Goal: Task Accomplishment & Management: Manage account settings

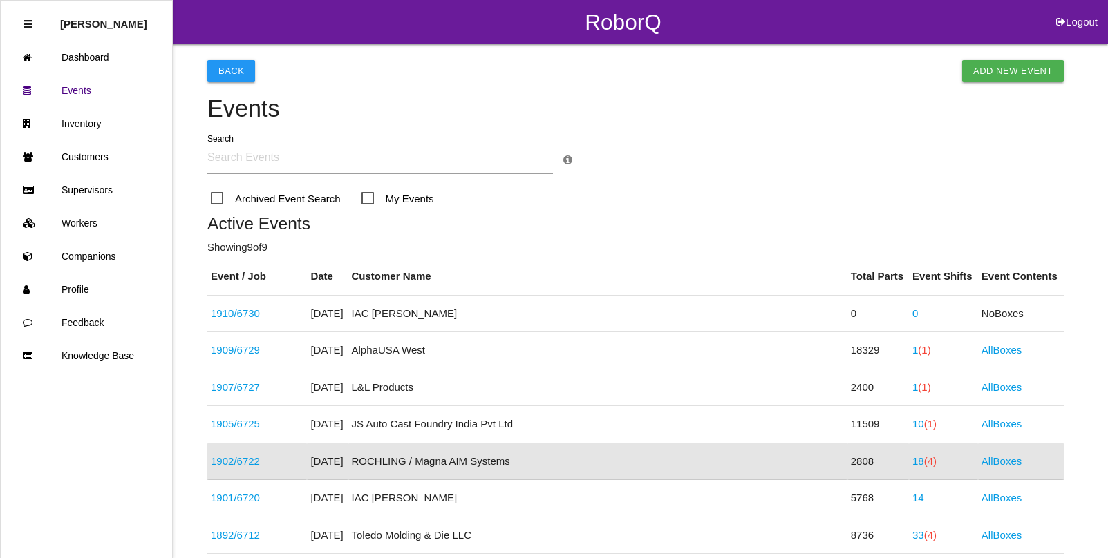
scroll to position [183, 0]
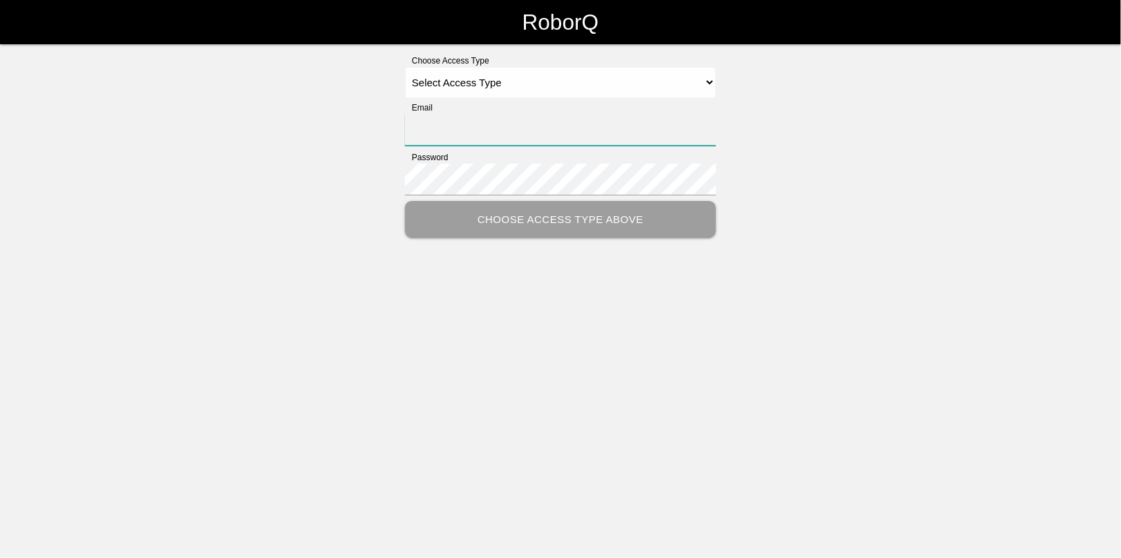
type input "[EMAIL_ADDRESS][DOMAIN_NAME]"
click at [471, 84] on select "Select Access Type Admin Customer Supervisor Worker" at bounding box center [560, 82] width 311 height 31
select select "Admin"
click at [405, 67] on select "Select Access Type Admin Customer Supervisor Worker" at bounding box center [560, 82] width 311 height 31
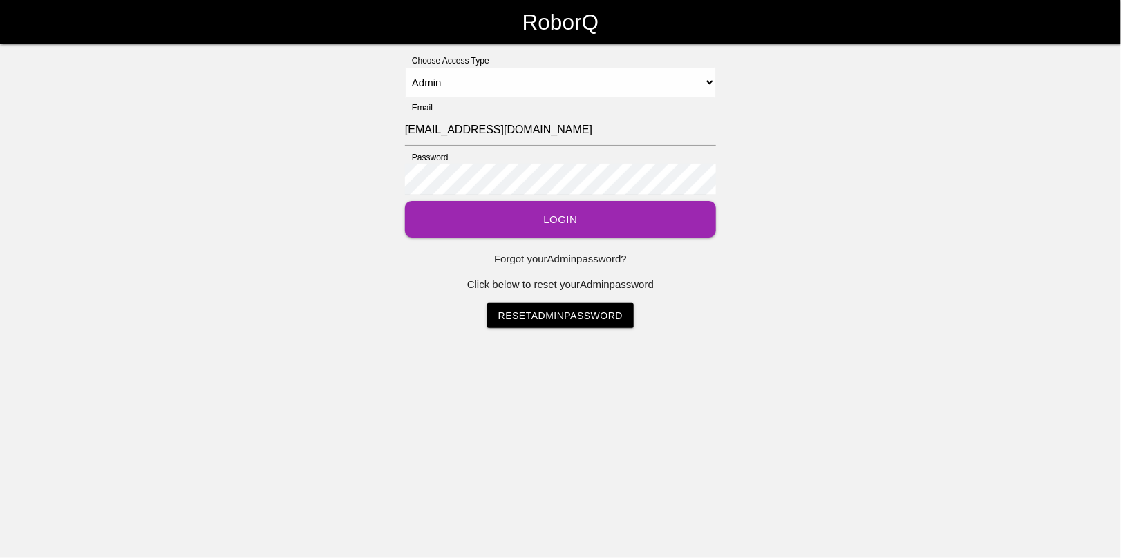
click at [577, 216] on button "Login" at bounding box center [560, 219] width 311 height 37
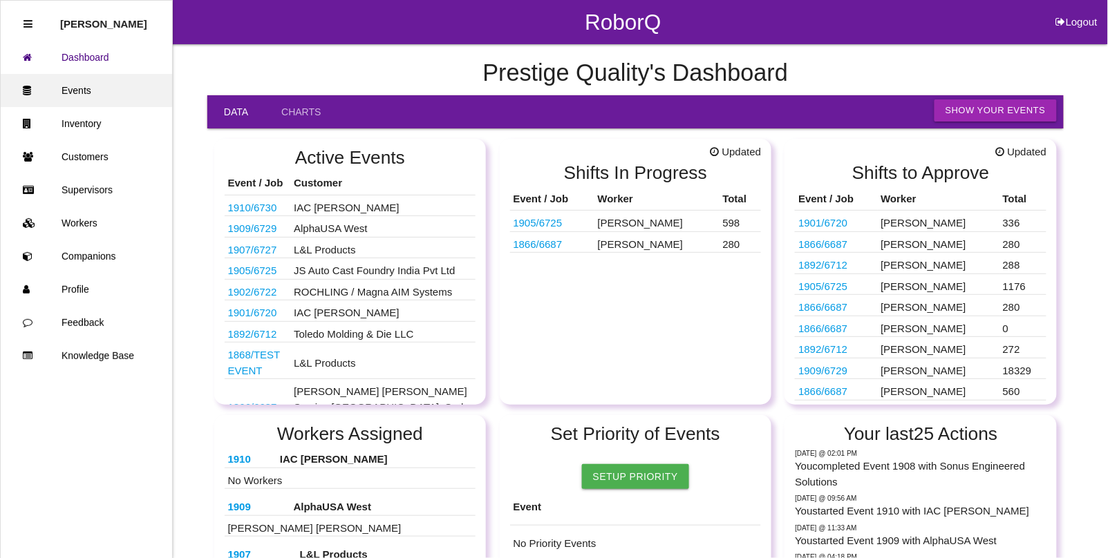
click at [70, 87] on link "Events" at bounding box center [86, 90] width 171 height 33
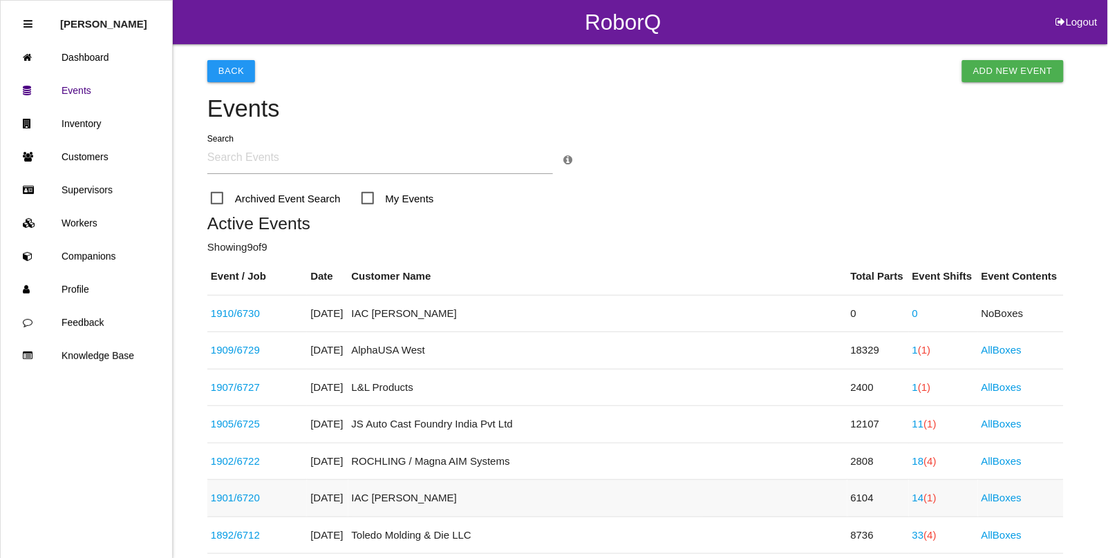
click at [924, 499] on span "(1)" at bounding box center [930, 498] width 12 height 12
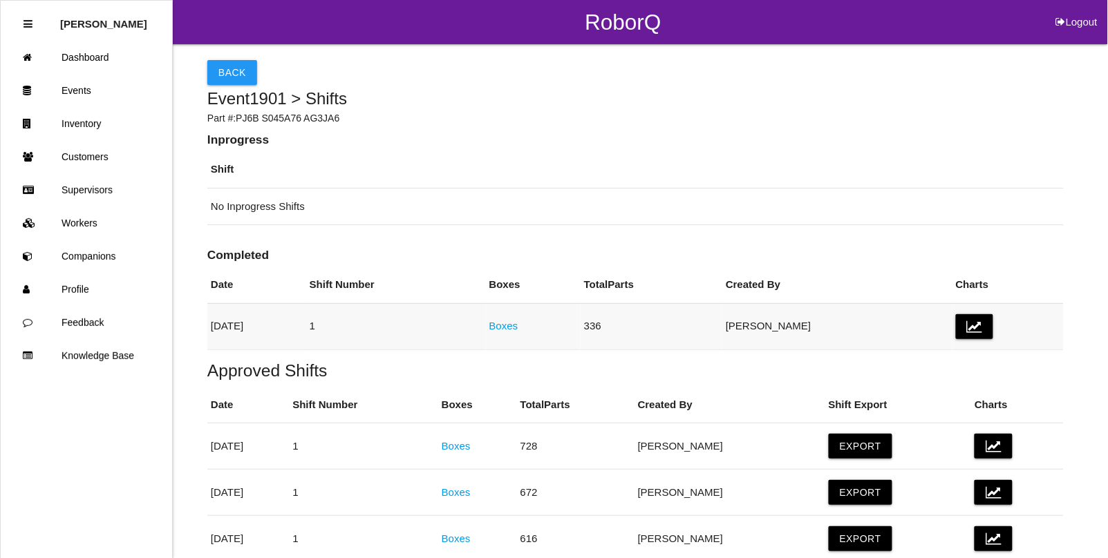
click at [518, 327] on link "Boxes" at bounding box center [503, 326] width 29 height 12
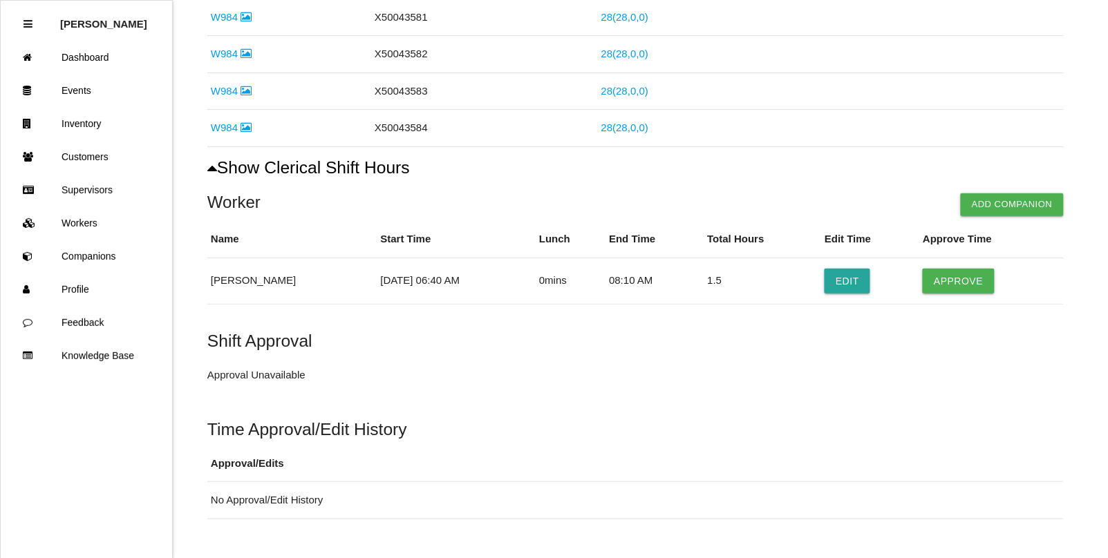
scroll to position [605, 0]
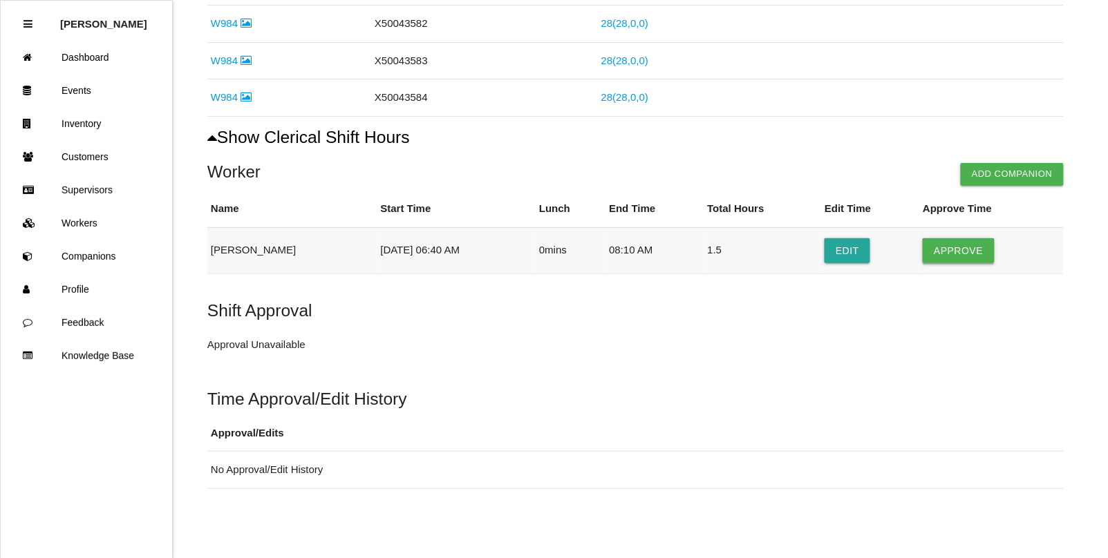
click at [961, 254] on button "Approve" at bounding box center [958, 250] width 71 height 25
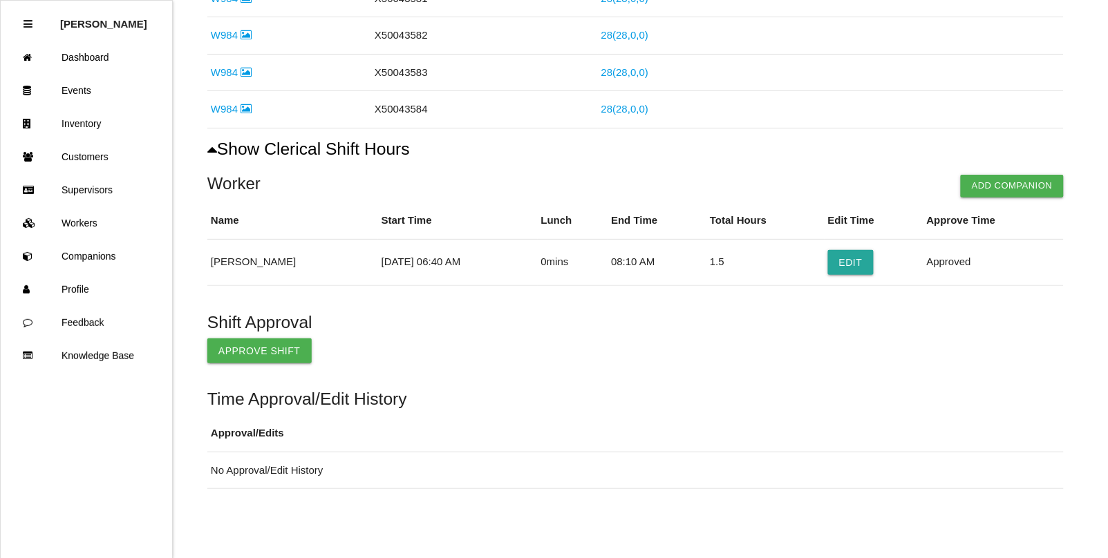
scroll to position [593, 0]
click at [268, 343] on button "Approve Shift" at bounding box center [259, 351] width 104 height 25
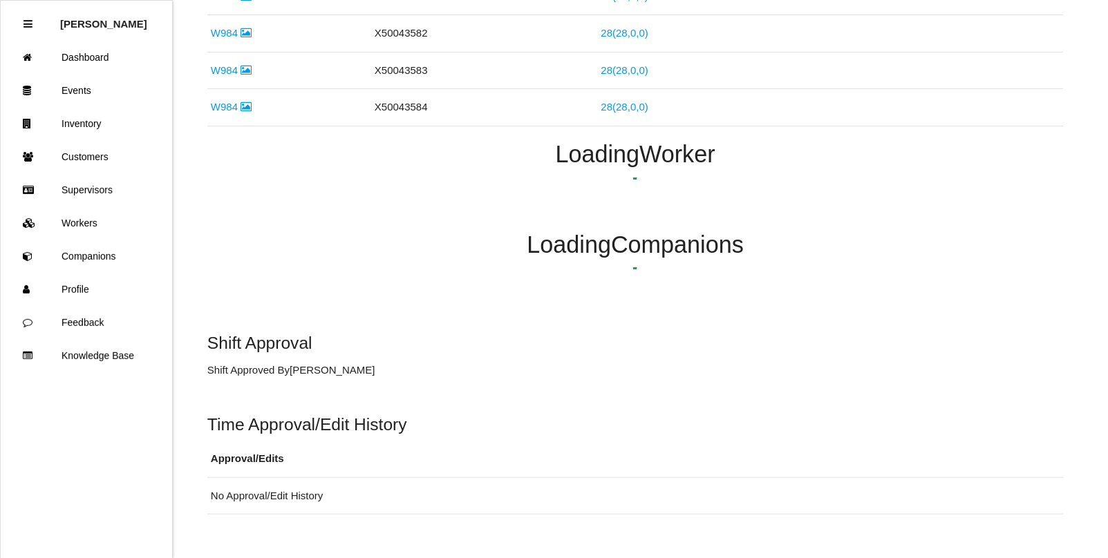
scroll to position [530, 0]
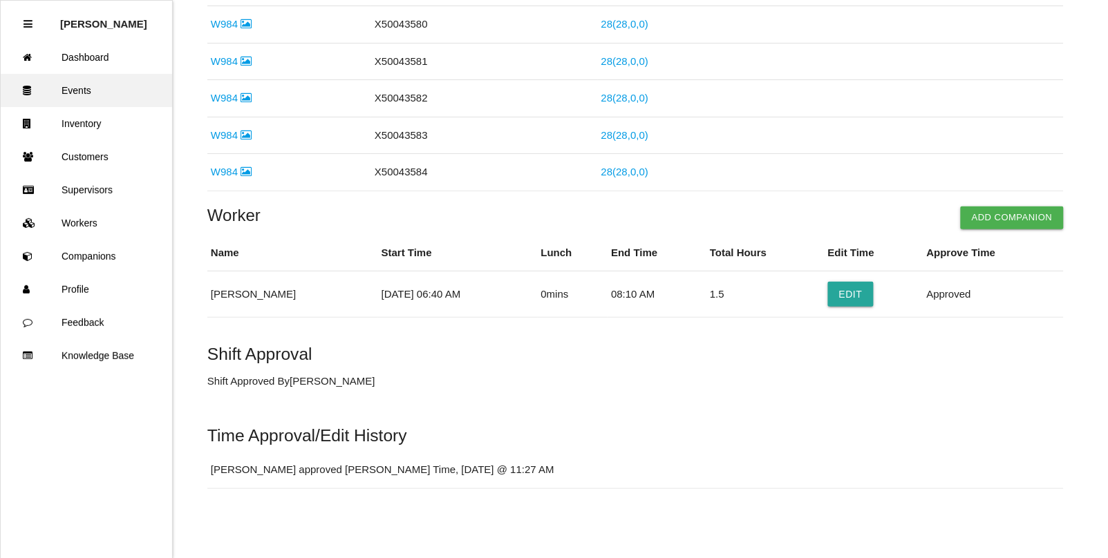
click at [99, 88] on link "Events" at bounding box center [86, 90] width 171 height 33
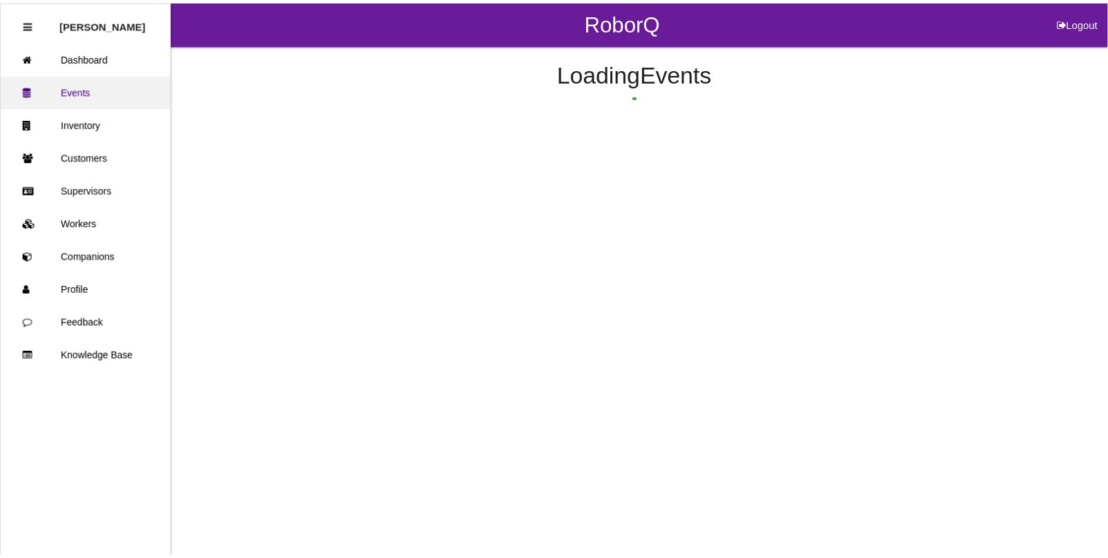
scroll to position [220, 0]
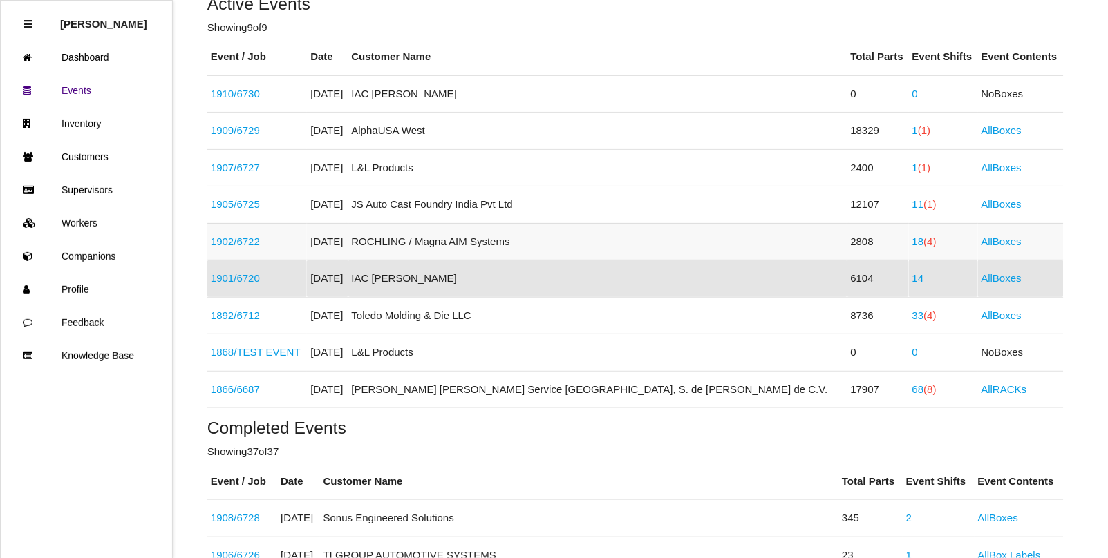
click at [924, 245] on span "(4)" at bounding box center [930, 242] width 12 height 12
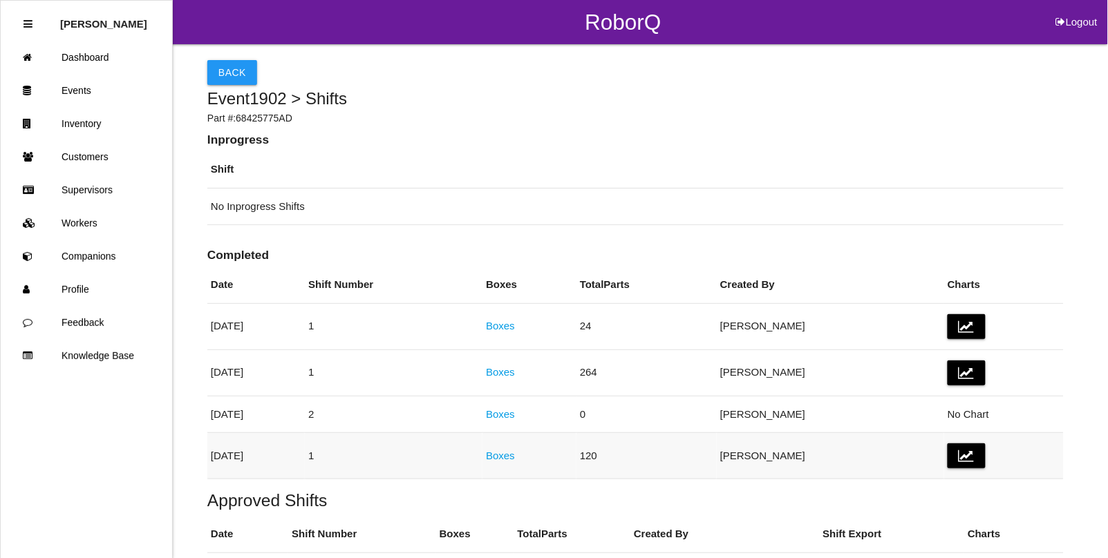
click at [515, 453] on link "Boxes" at bounding box center [500, 456] width 29 height 12
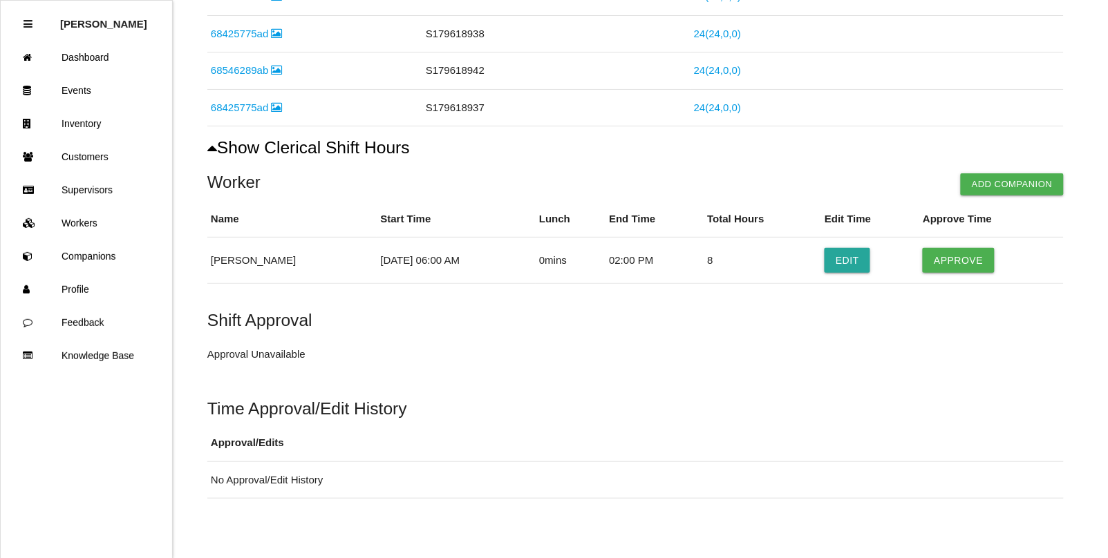
scroll to position [346, 0]
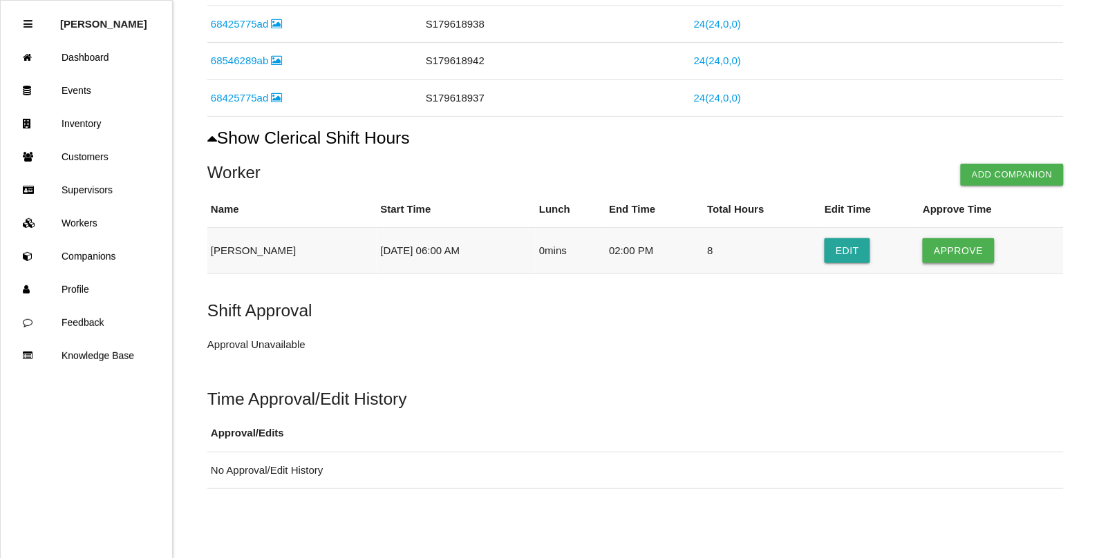
click at [959, 250] on button "Approve" at bounding box center [958, 250] width 71 height 25
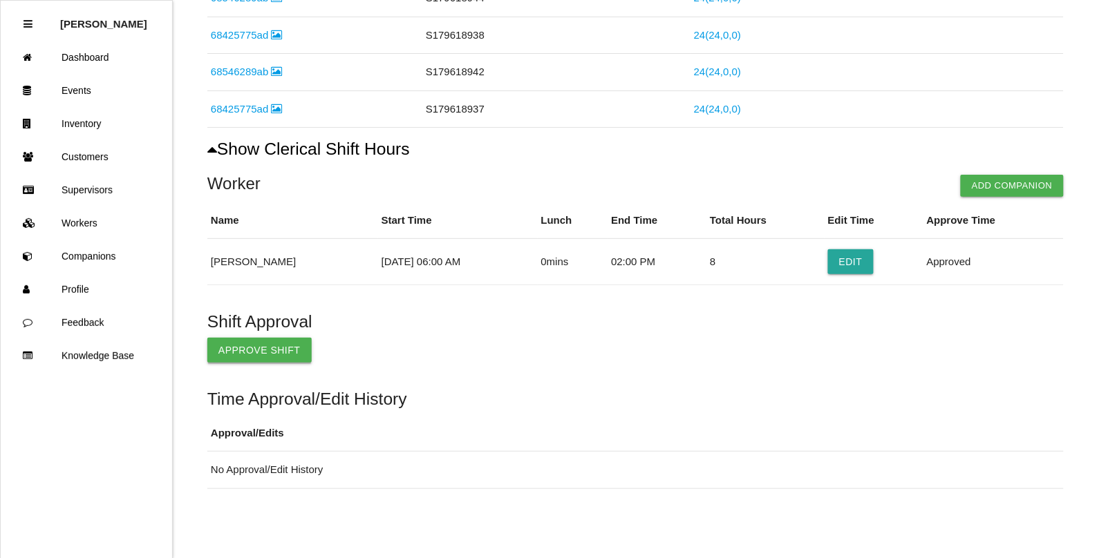
click at [254, 353] on button "Approve Shift" at bounding box center [259, 350] width 104 height 25
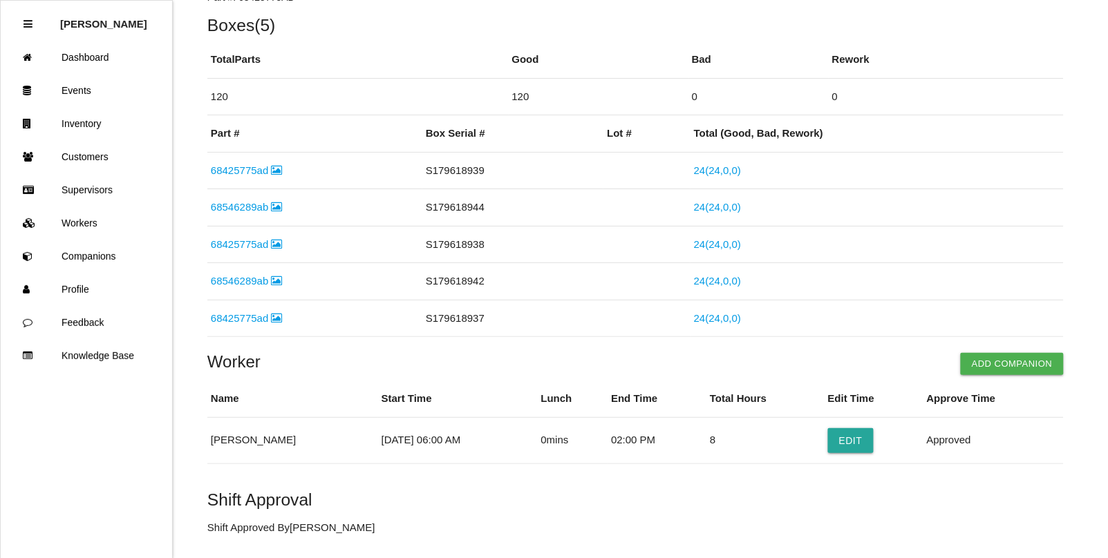
scroll to position [0, 0]
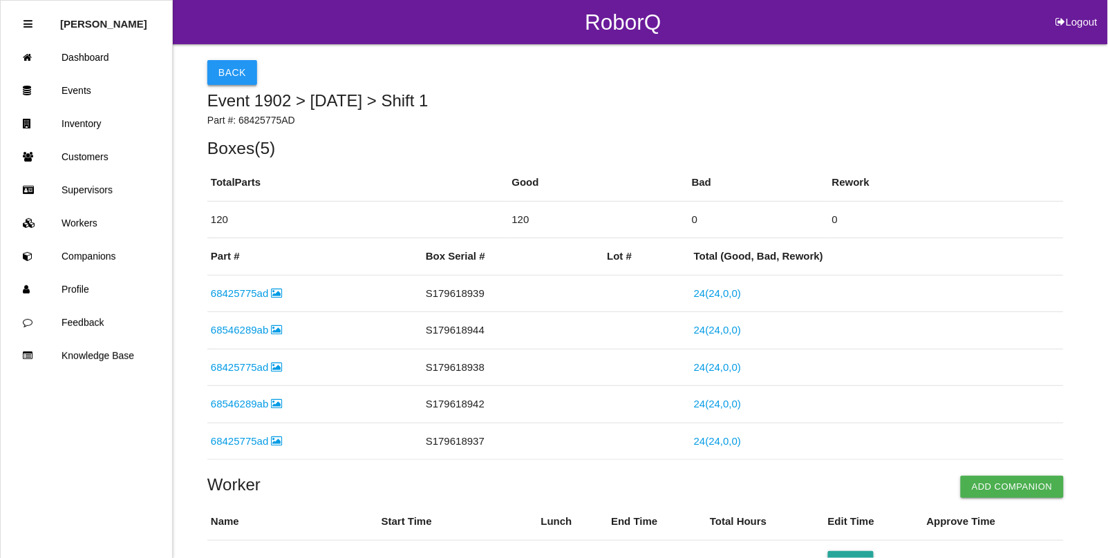
click at [228, 77] on button "Back" at bounding box center [232, 72] width 50 height 25
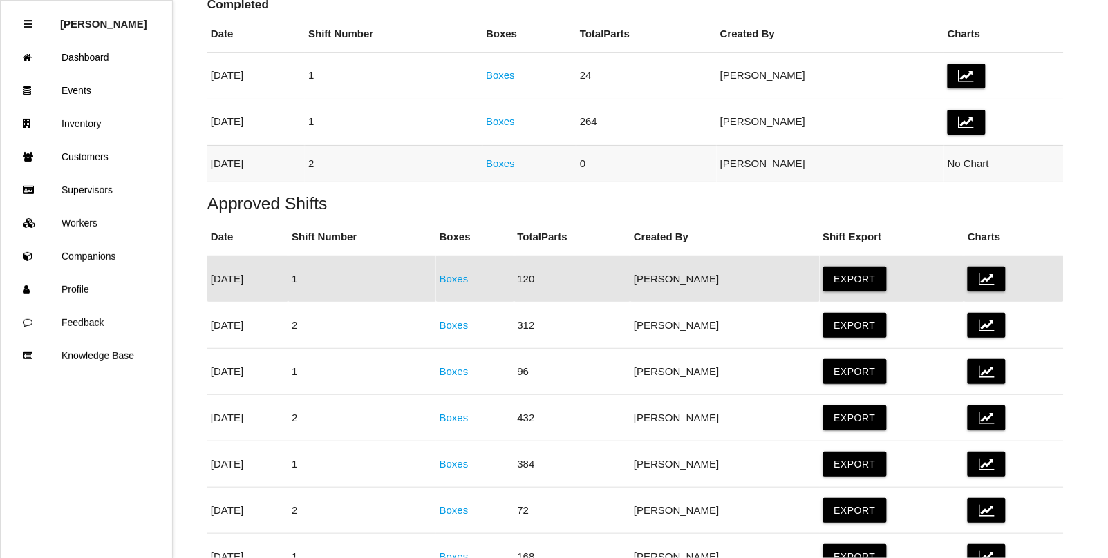
click at [515, 167] on link "Boxes" at bounding box center [500, 164] width 29 height 12
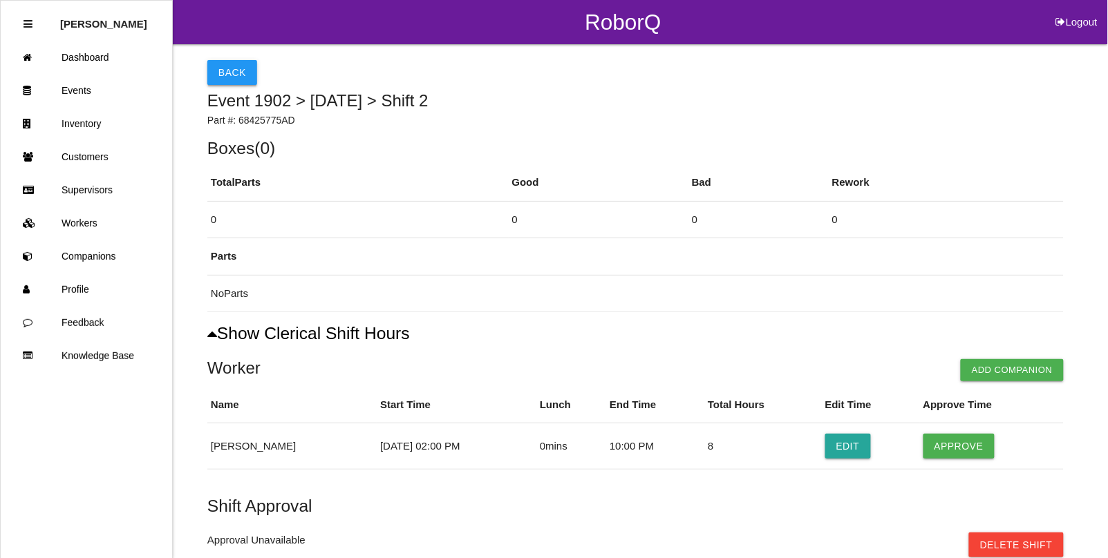
click at [227, 73] on button "Back" at bounding box center [232, 72] width 50 height 25
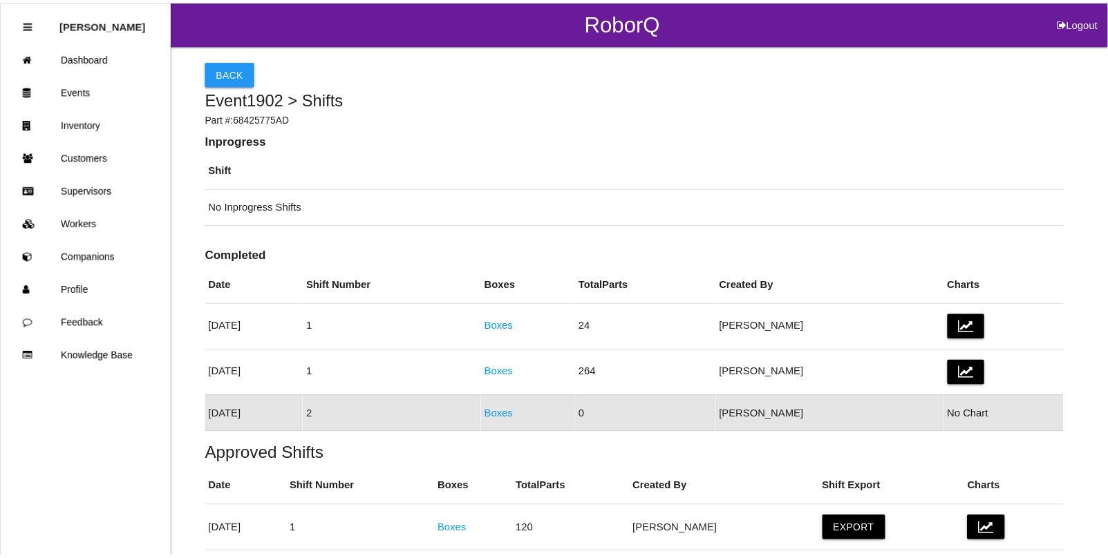
scroll to position [135, 0]
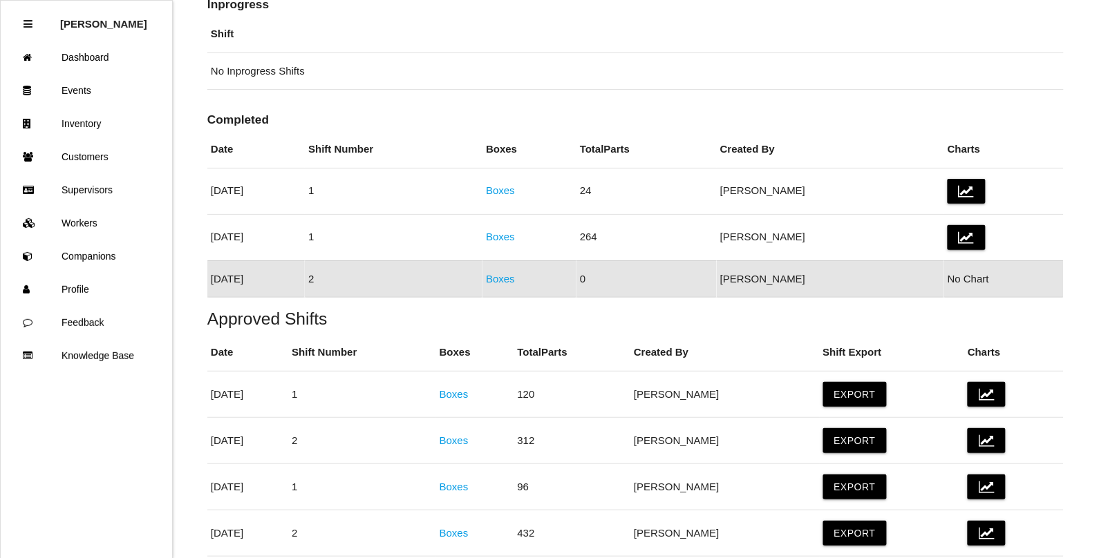
click at [515, 274] on link "Boxes" at bounding box center [500, 279] width 29 height 12
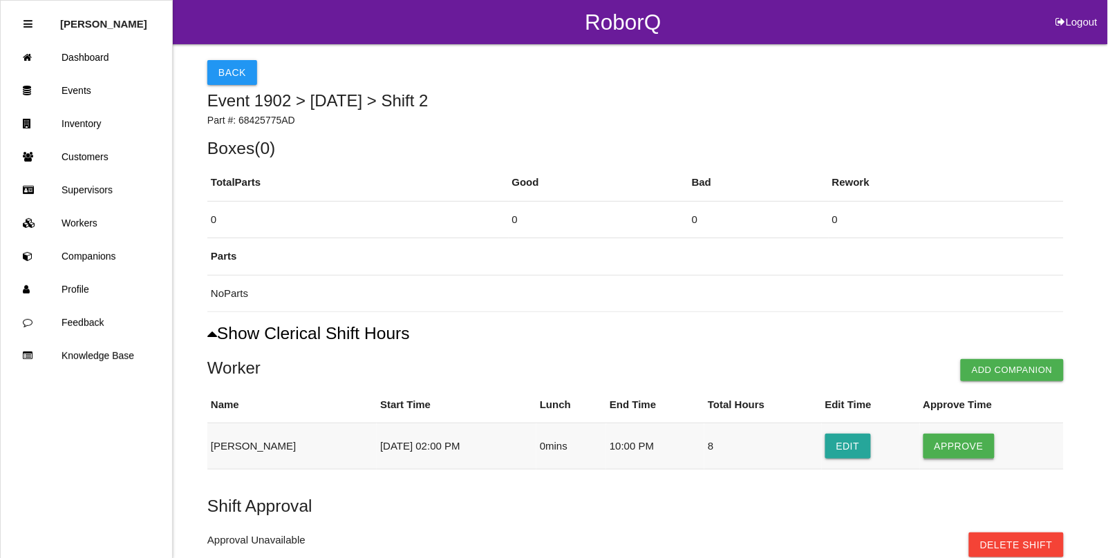
click at [966, 441] on button "Approve" at bounding box center [958, 446] width 71 height 25
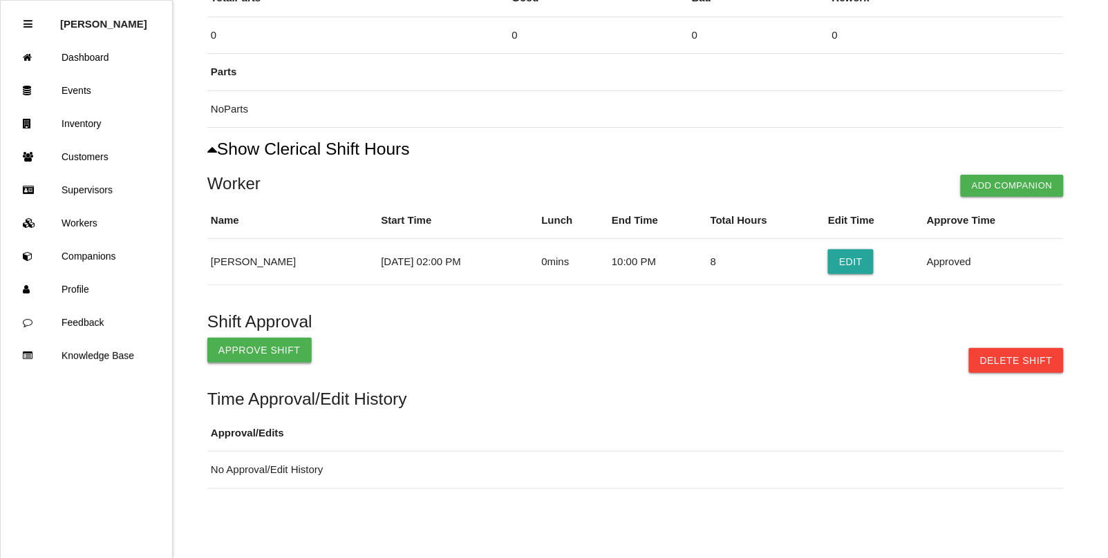
click at [274, 350] on button "Approve Shift" at bounding box center [259, 350] width 104 height 25
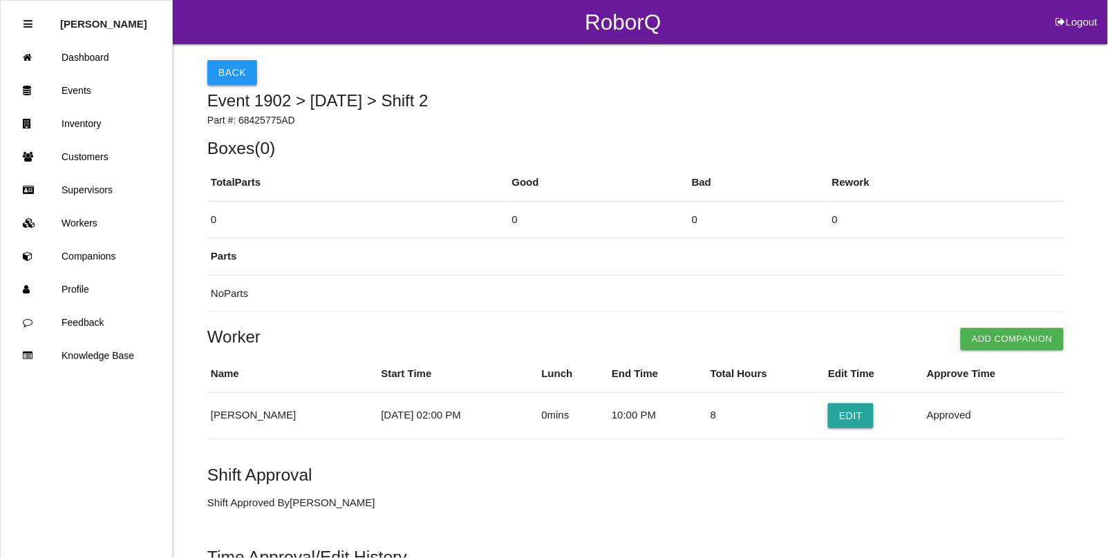
click at [232, 75] on button "Back" at bounding box center [232, 72] width 50 height 25
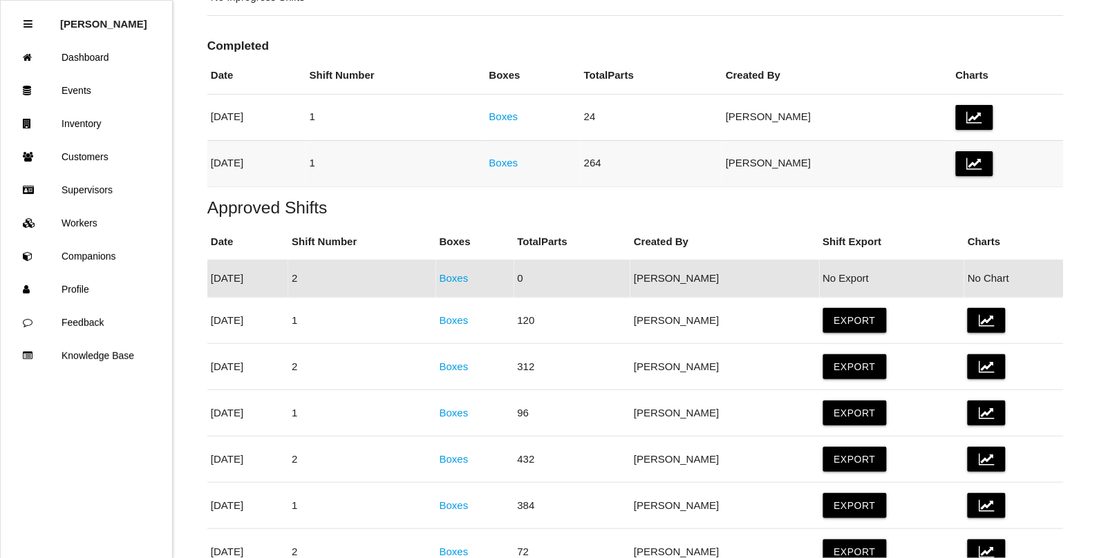
click at [518, 164] on link "Boxes" at bounding box center [503, 163] width 29 height 12
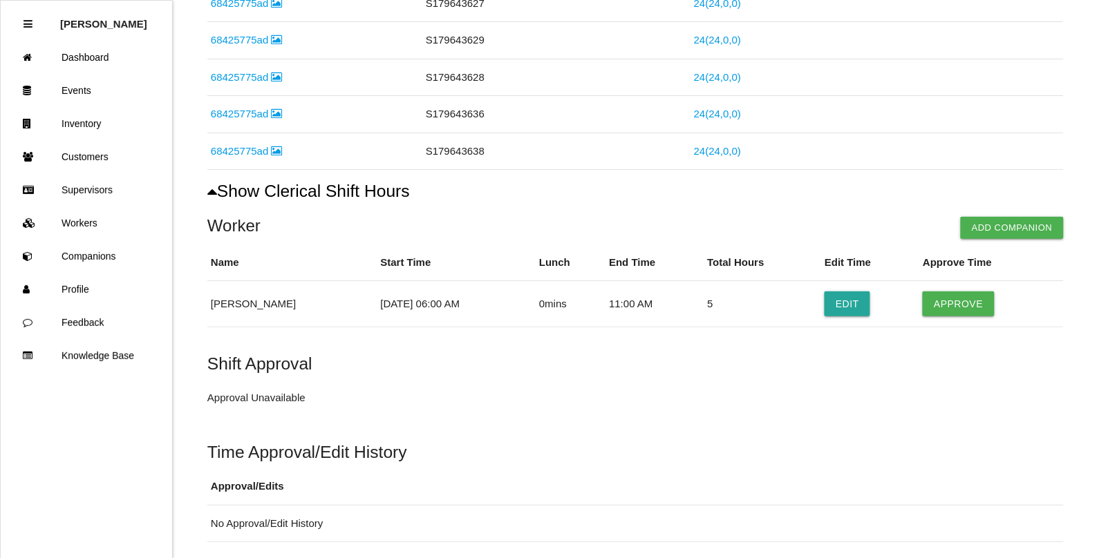
scroll to position [518, 0]
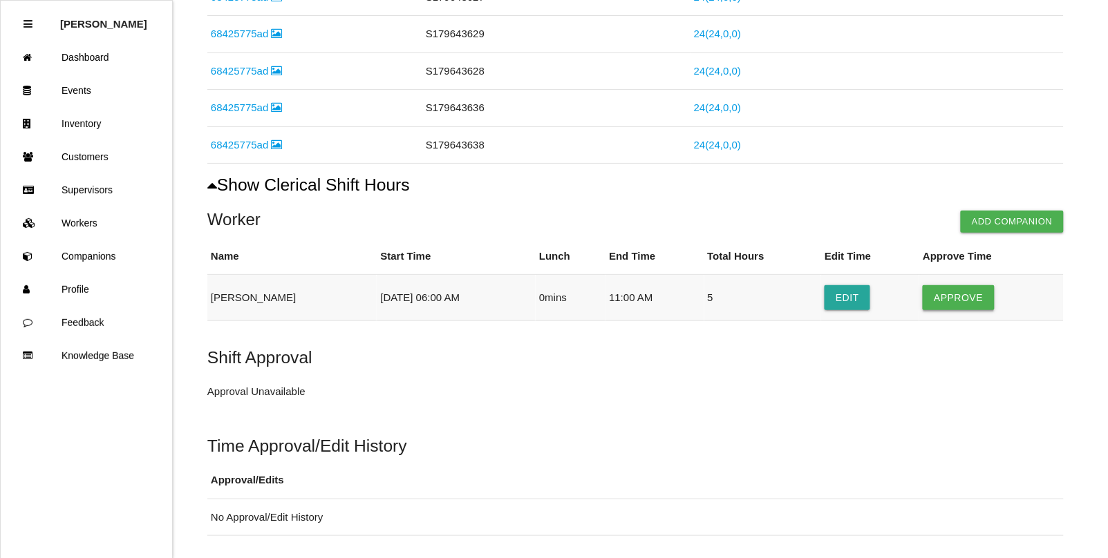
click at [949, 296] on button "Approve" at bounding box center [958, 297] width 71 height 25
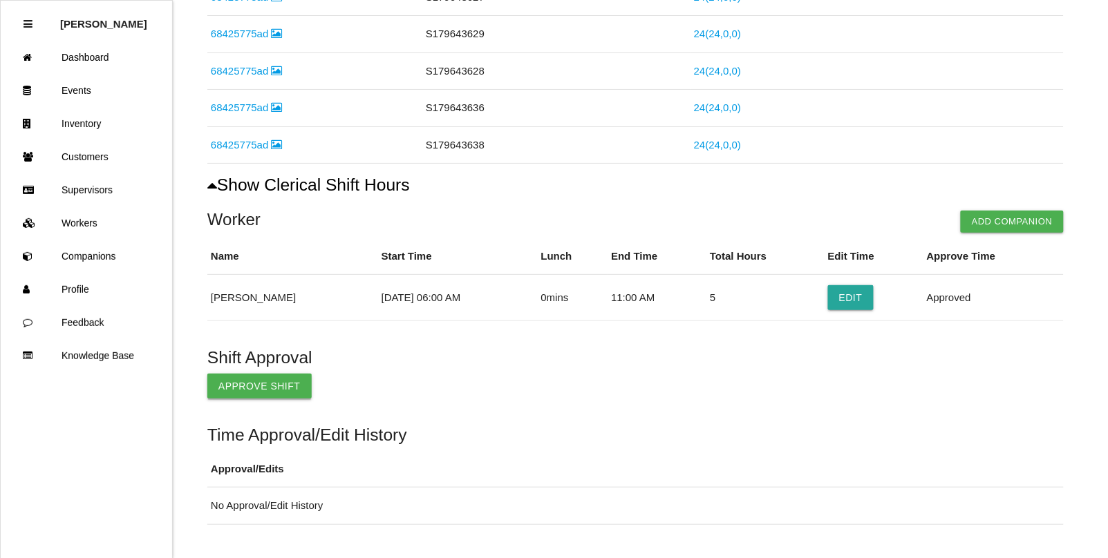
click at [223, 384] on button "Approve Shift" at bounding box center [259, 386] width 104 height 25
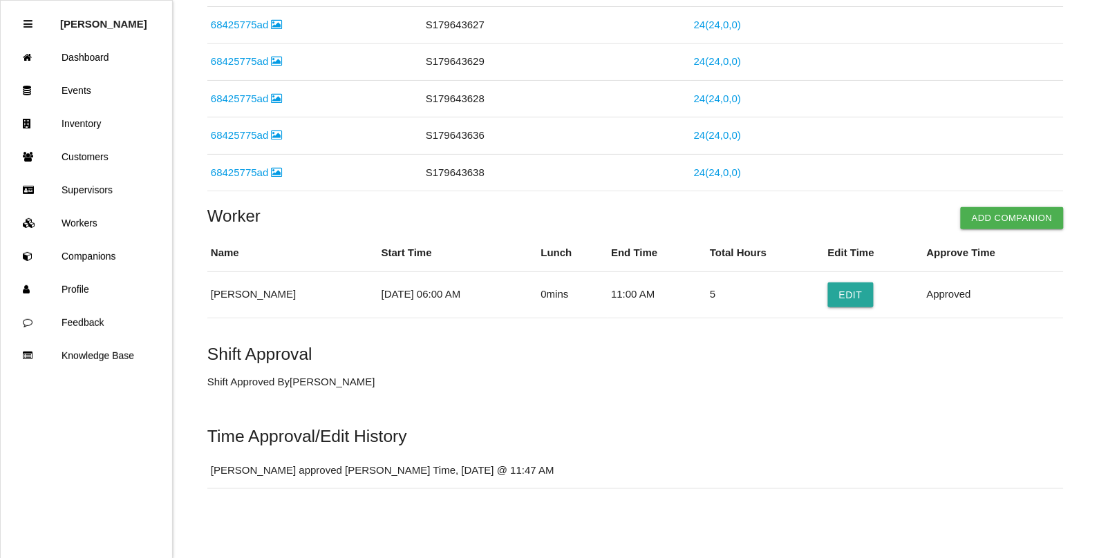
scroll to position [0, 0]
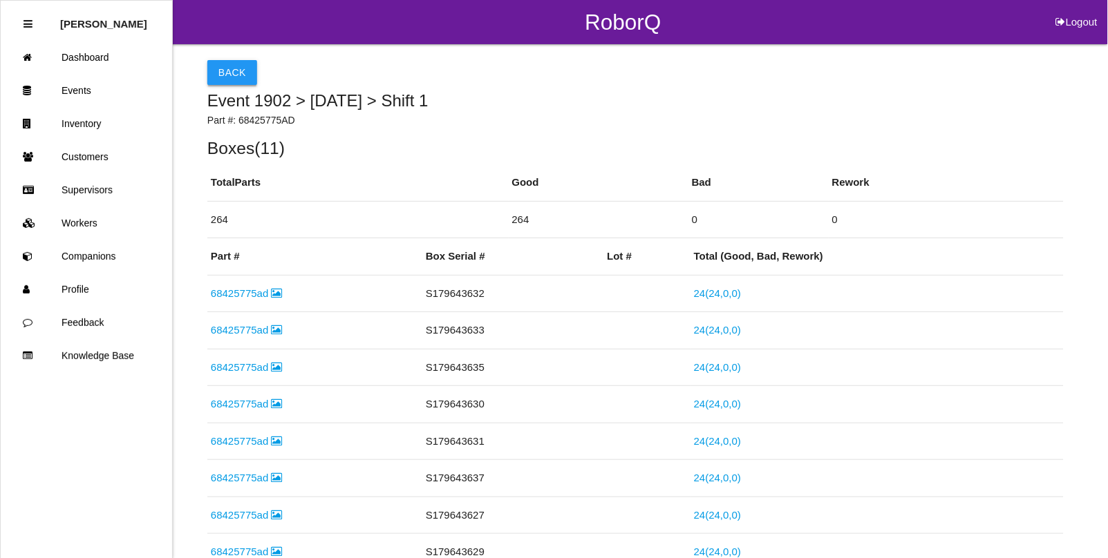
click at [209, 83] on button "Back" at bounding box center [232, 72] width 50 height 25
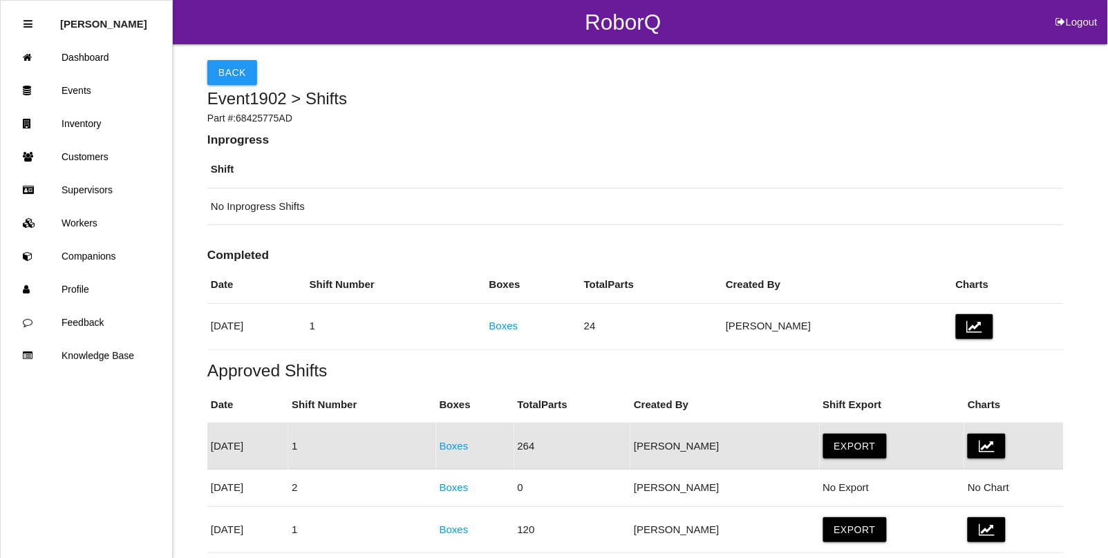
scroll to position [168, 0]
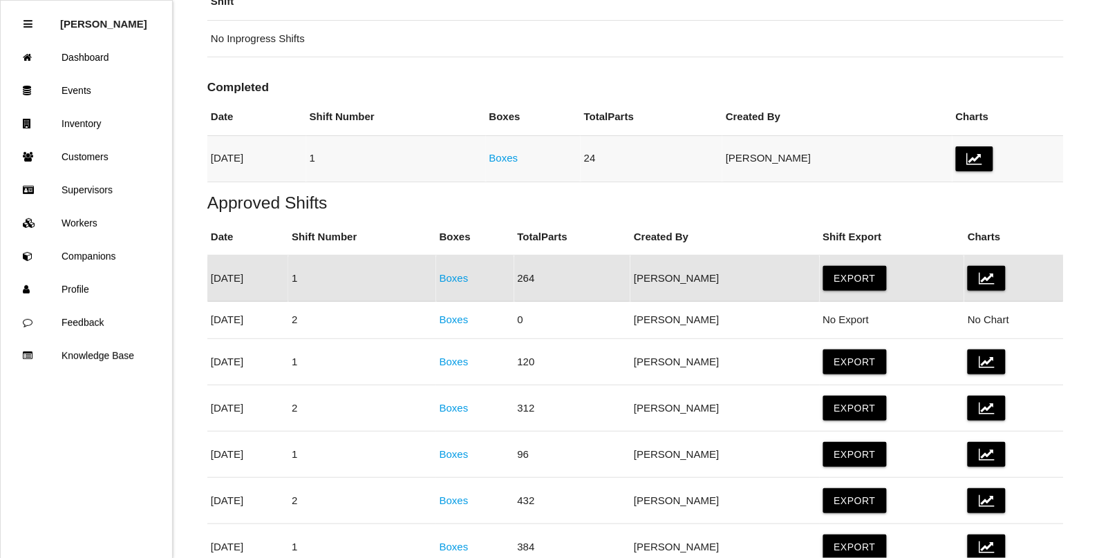
click at [518, 156] on link "Boxes" at bounding box center [503, 158] width 29 height 12
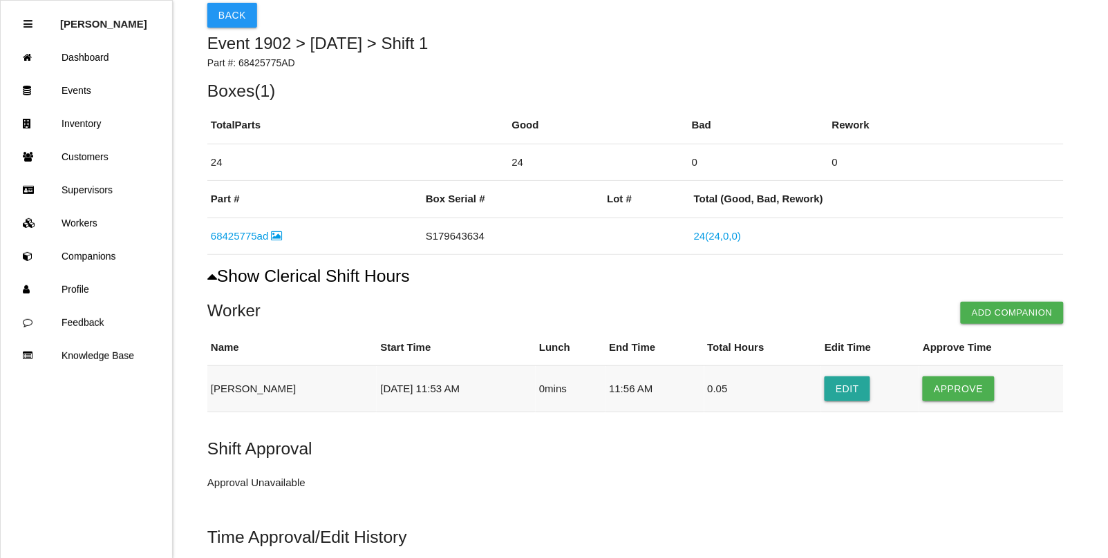
scroll to position [86, 0]
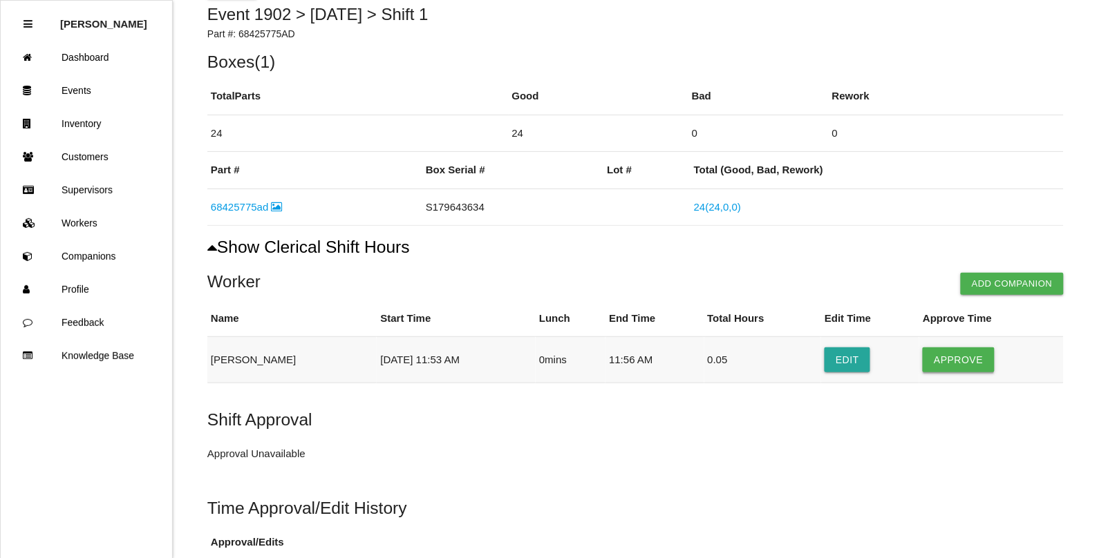
click at [939, 363] on button "Approve" at bounding box center [958, 360] width 71 height 25
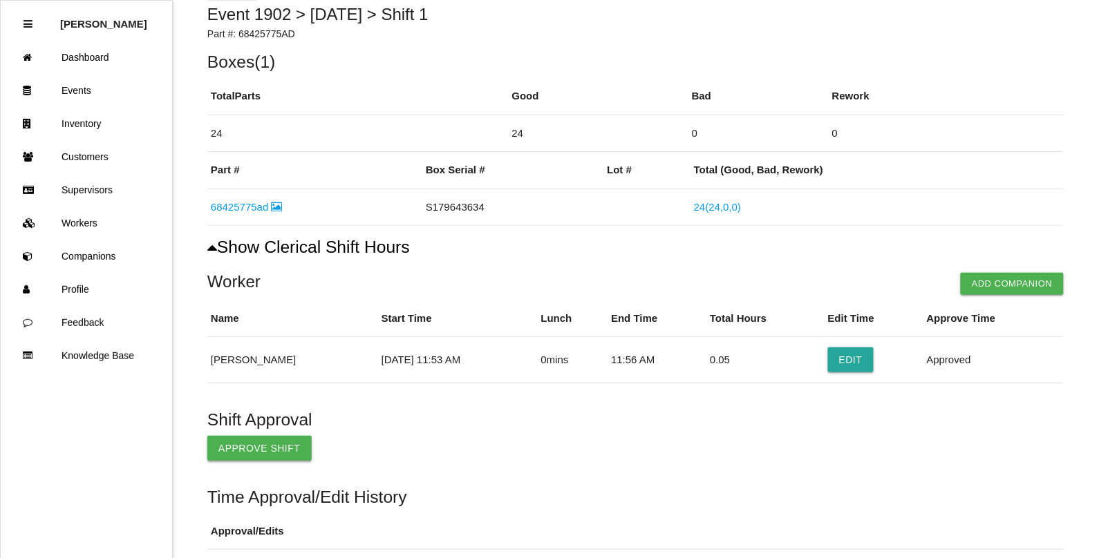
click at [240, 448] on button "Approve Shift" at bounding box center [259, 448] width 104 height 25
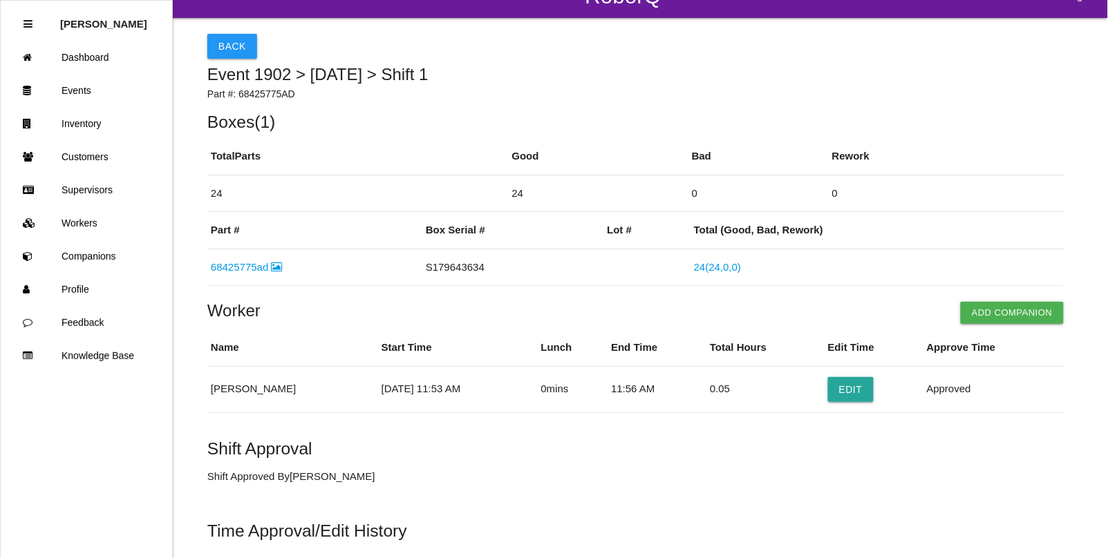
scroll to position [0, 0]
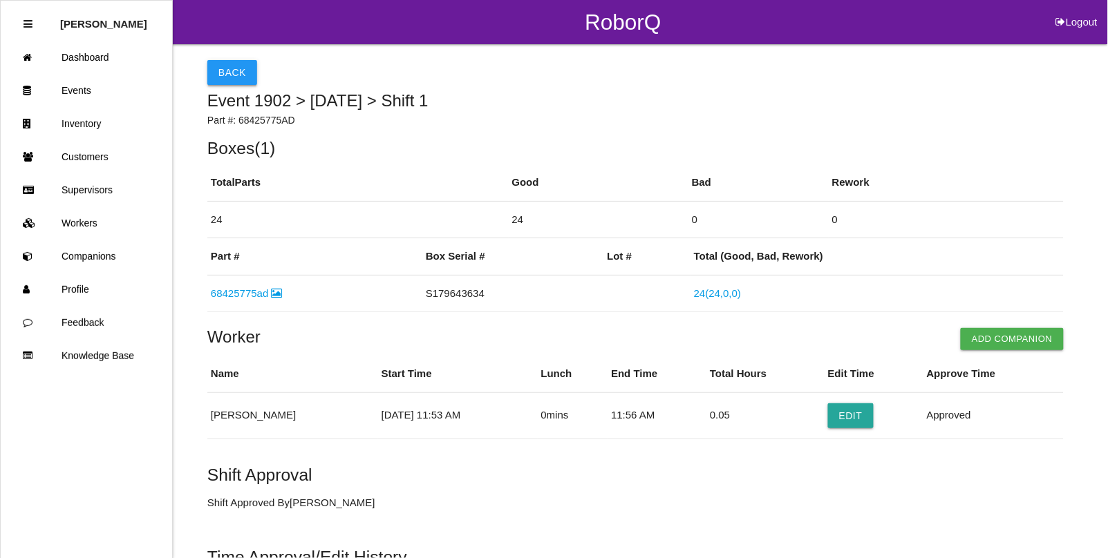
click at [227, 73] on button "Back" at bounding box center [232, 72] width 50 height 25
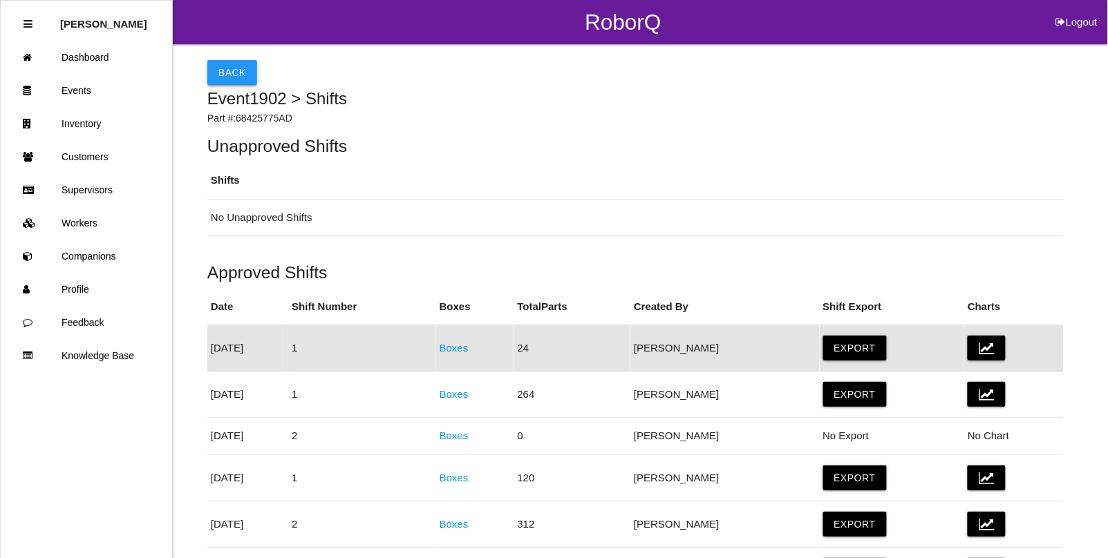
click at [228, 74] on button "Back" at bounding box center [232, 72] width 50 height 25
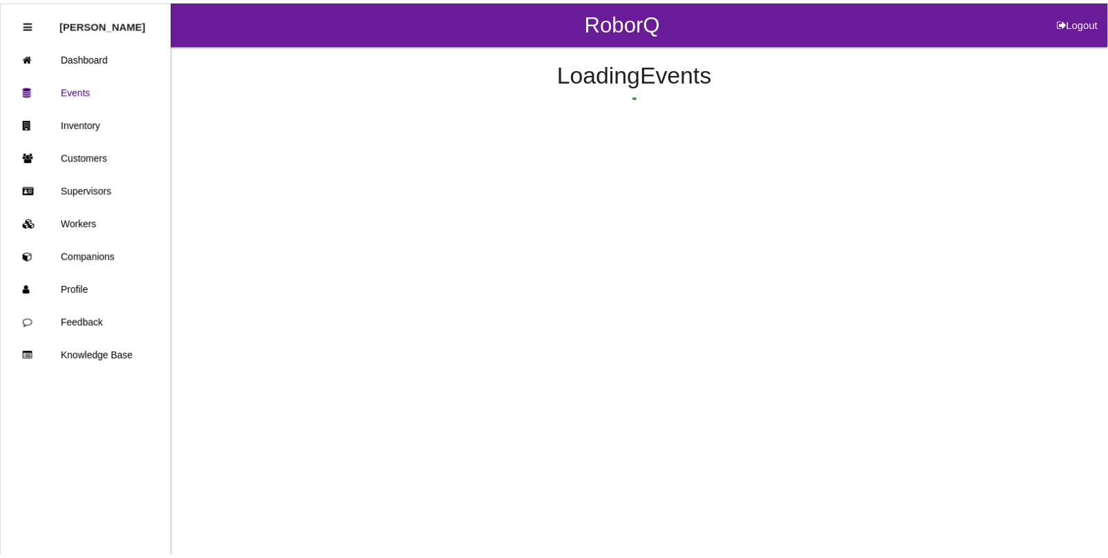
scroll to position [183, 0]
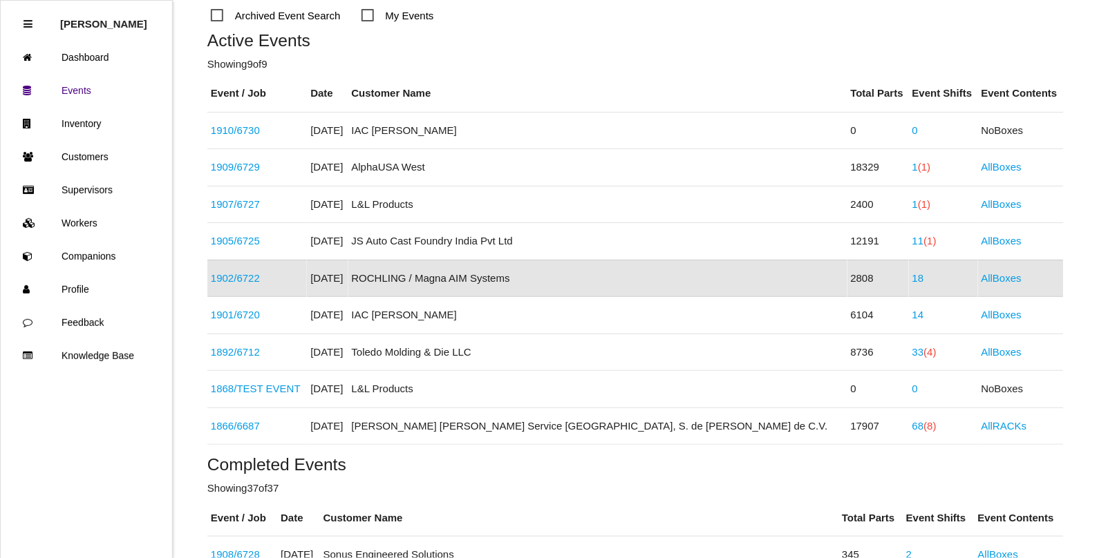
click at [259, 281] on link "1902 / 6722" at bounding box center [235, 278] width 49 height 12
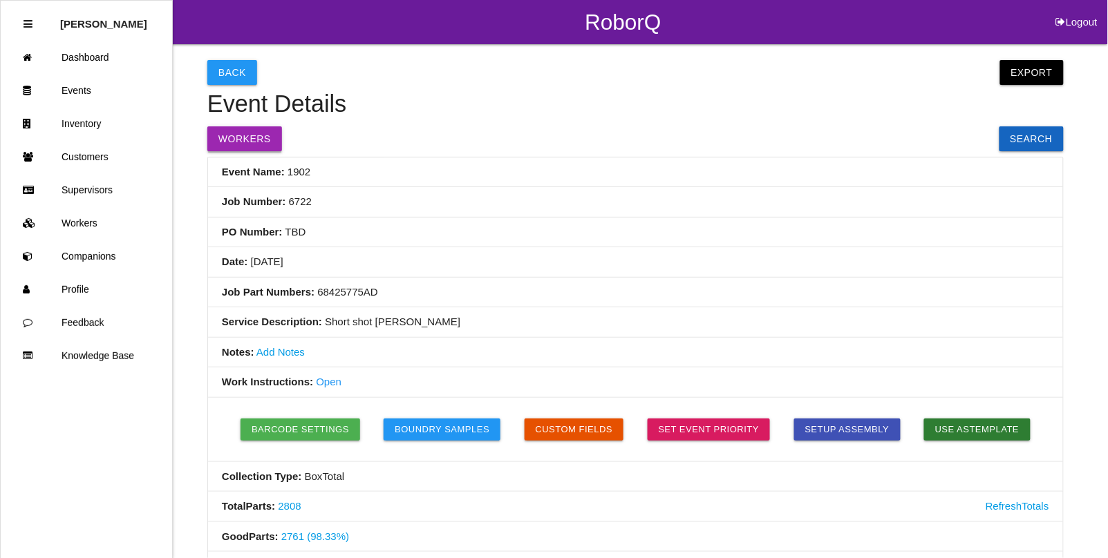
click at [272, 149] on button "Workers" at bounding box center [244, 138] width 75 height 25
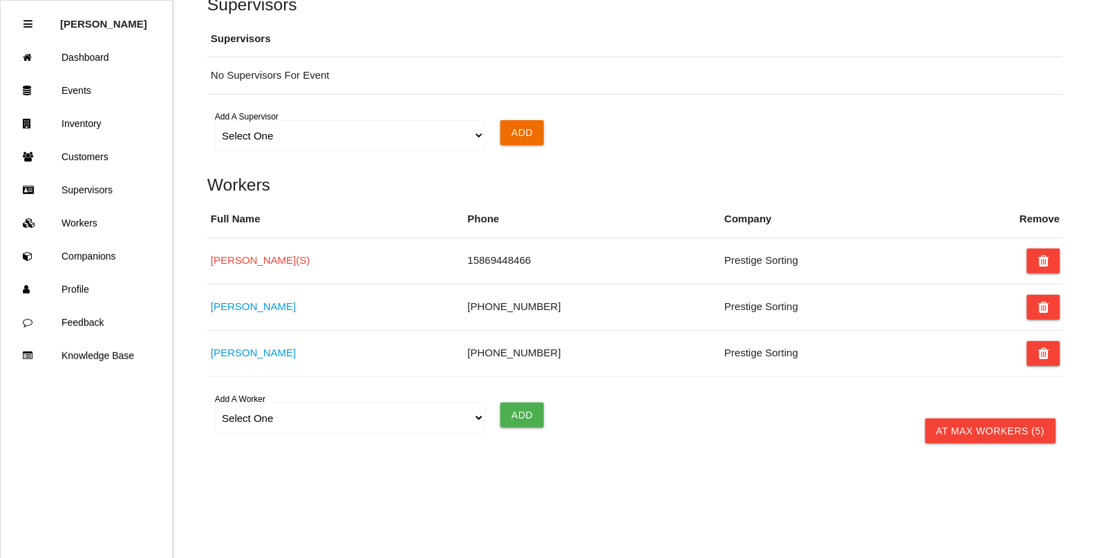
scroll to position [1317, 0]
click at [1054, 254] on button at bounding box center [1043, 261] width 33 height 25
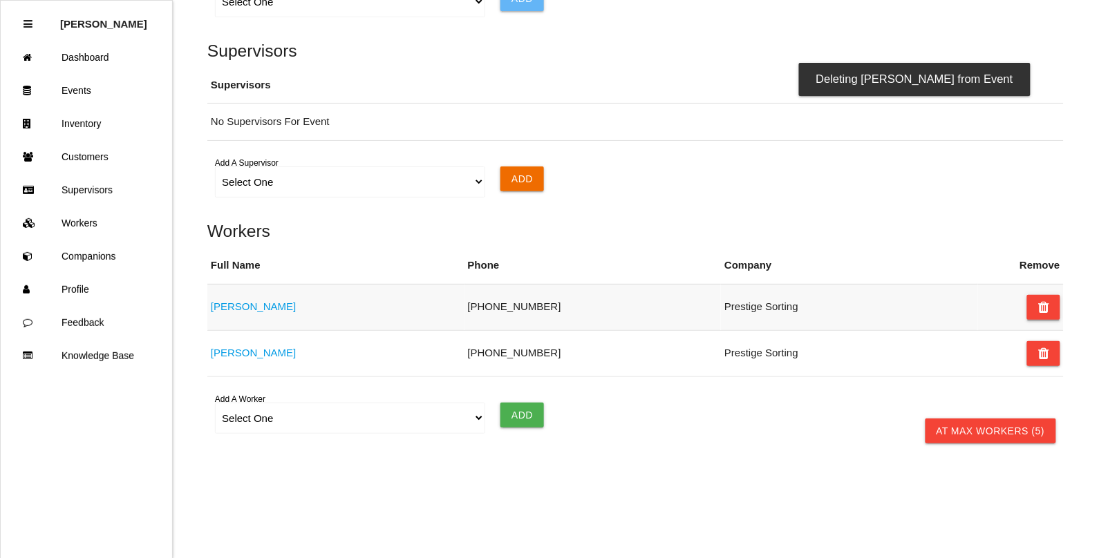
drag, startPoint x: 1038, startPoint y: 299, endPoint x: 1040, endPoint y: 311, distance: 12.6
click at [1038, 299] on icon at bounding box center [1043, 307] width 11 height 25
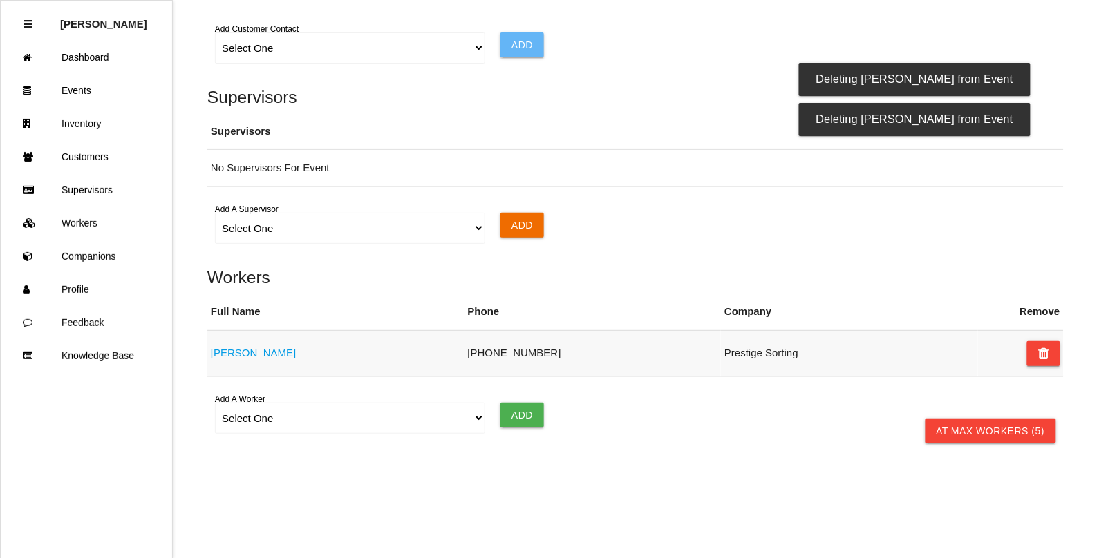
click at [1040, 355] on icon at bounding box center [1043, 353] width 11 height 25
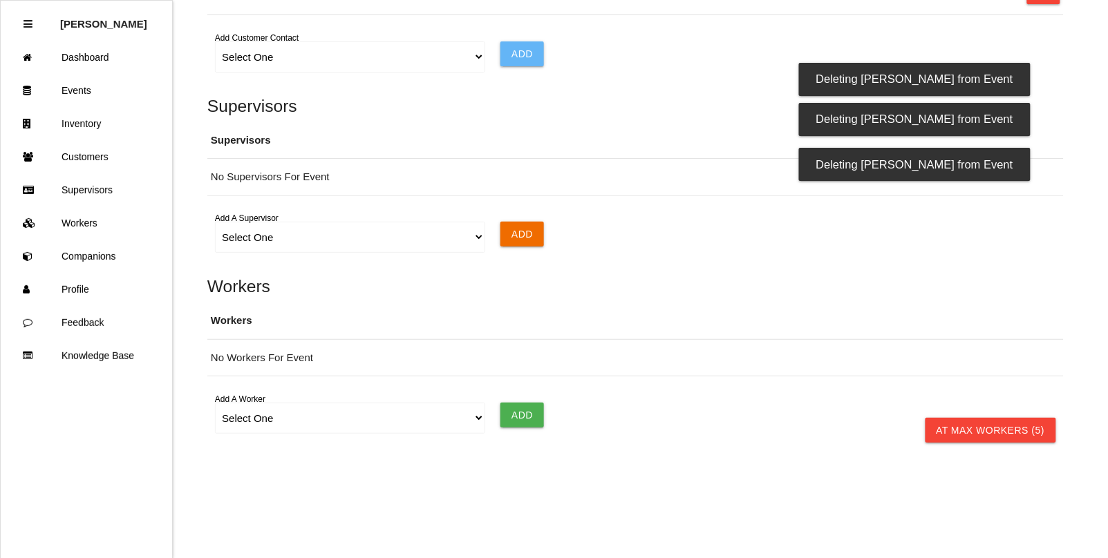
scroll to position [1214, 0]
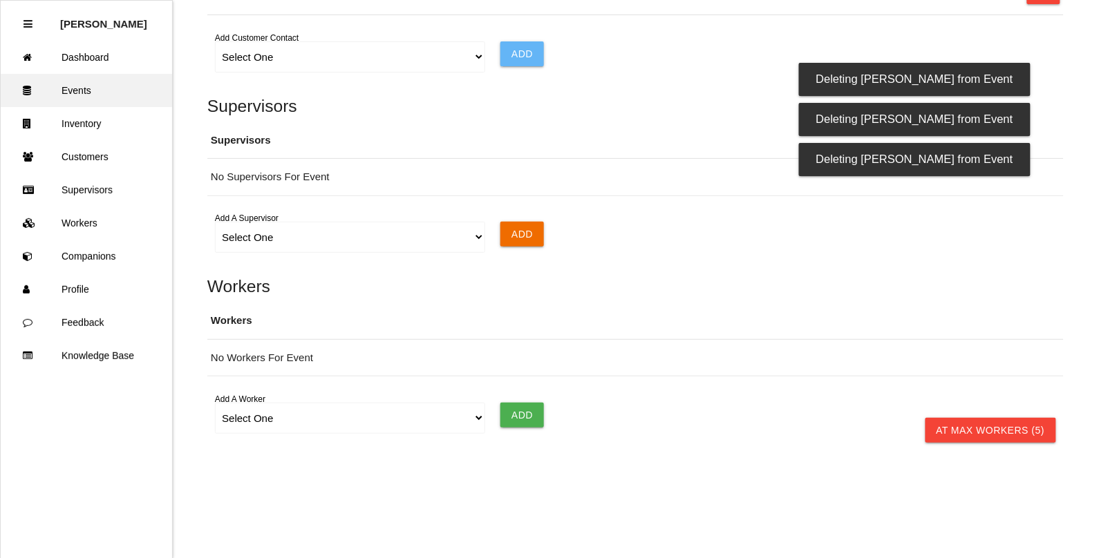
click at [74, 88] on link "Events" at bounding box center [86, 90] width 171 height 33
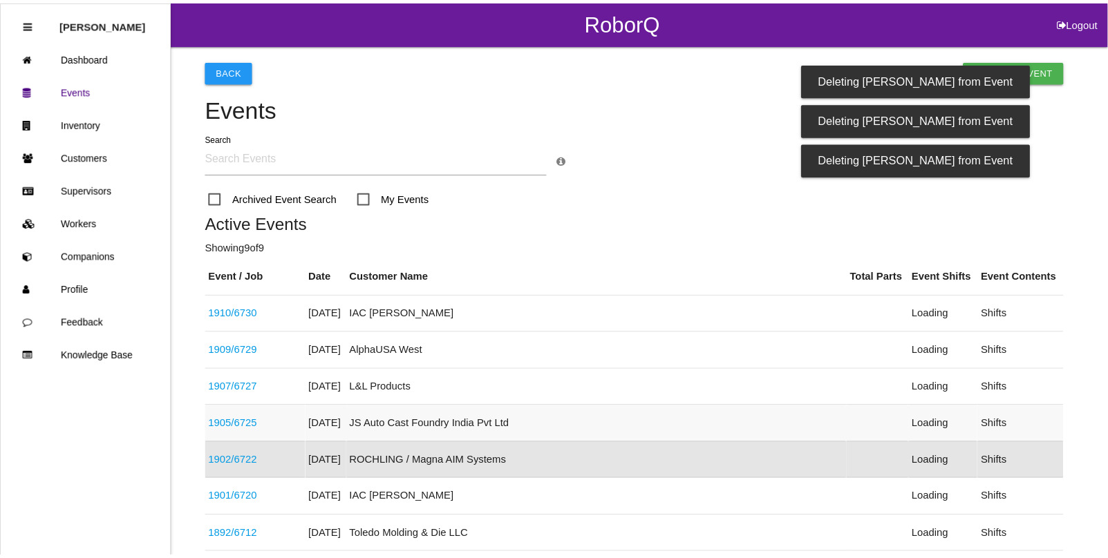
scroll to position [183, 0]
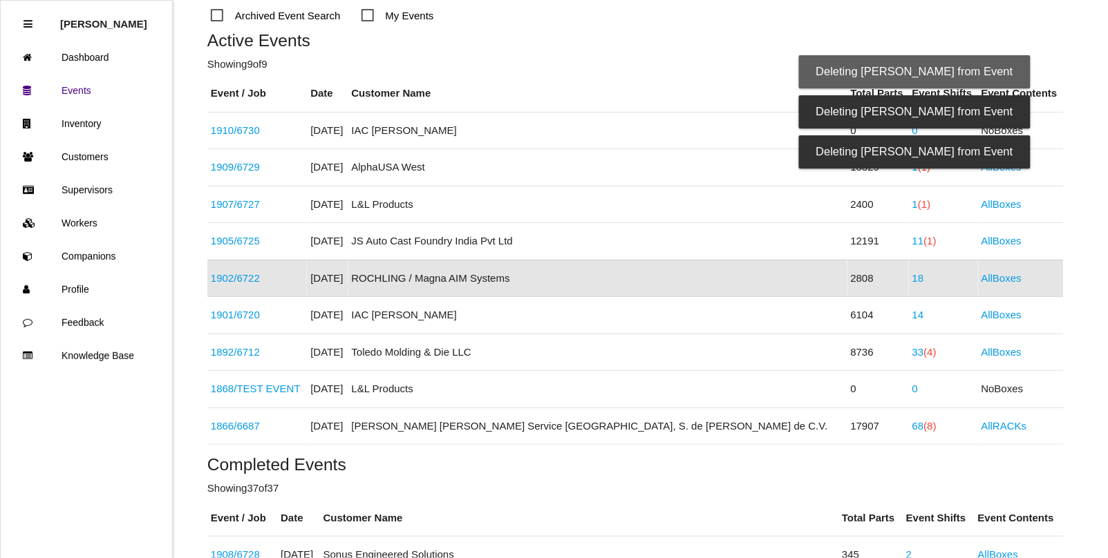
click at [909, 281] on td "18" at bounding box center [943, 278] width 69 height 37
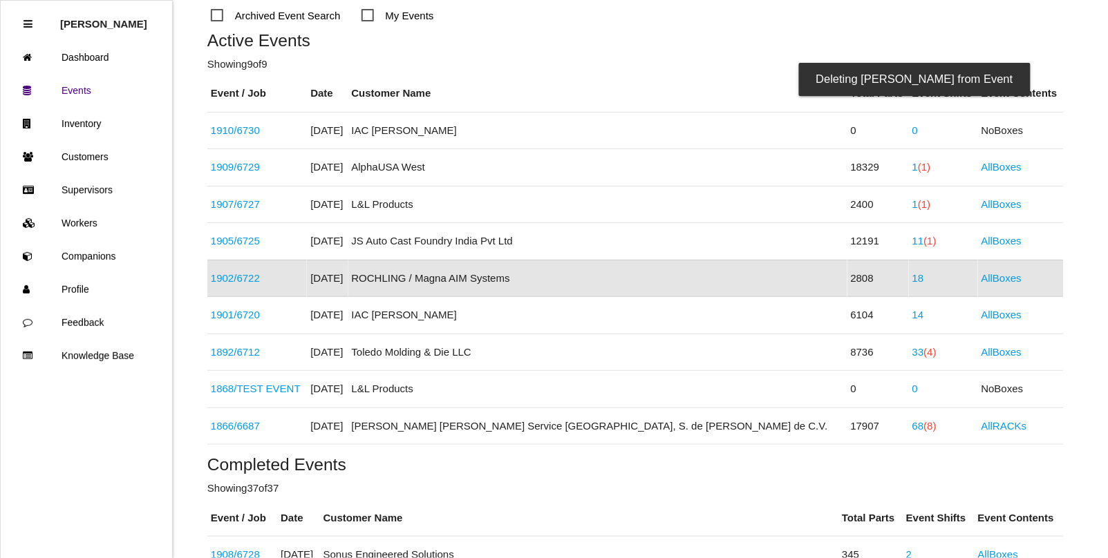
click at [912, 274] on link "18" at bounding box center [918, 278] width 12 height 12
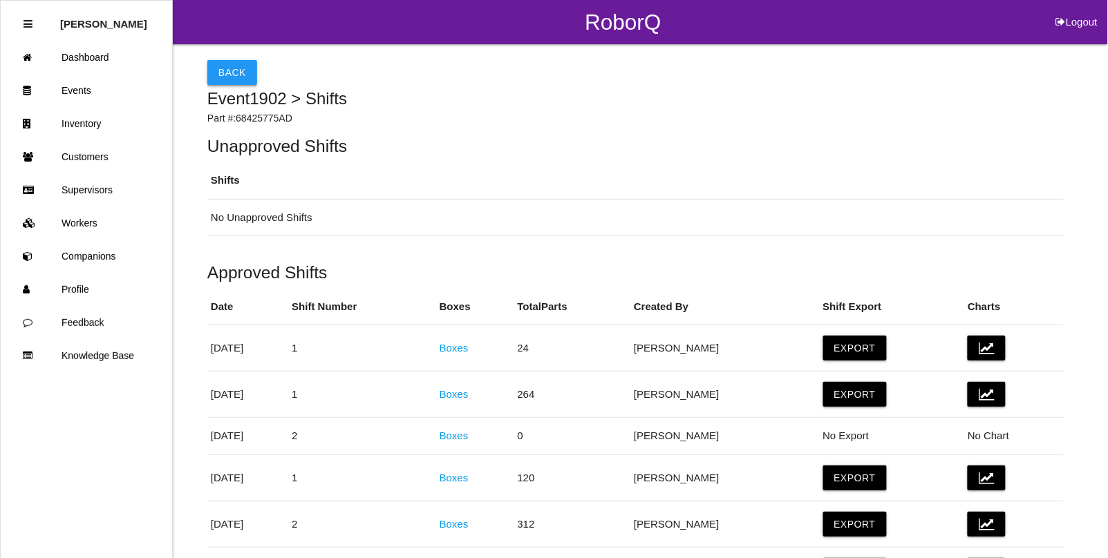
click at [228, 76] on button "Back" at bounding box center [232, 72] width 50 height 25
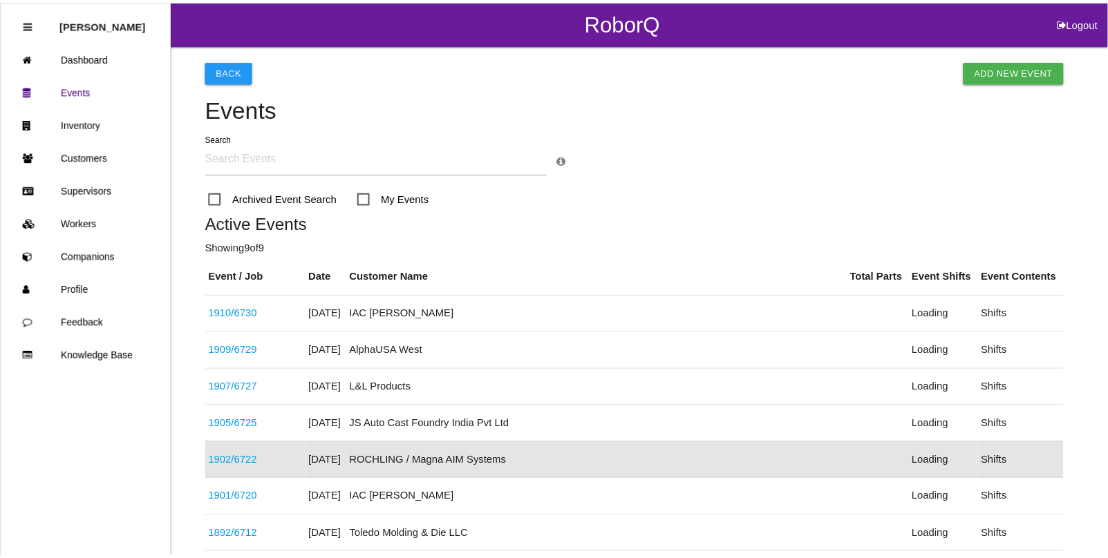
scroll to position [183, 0]
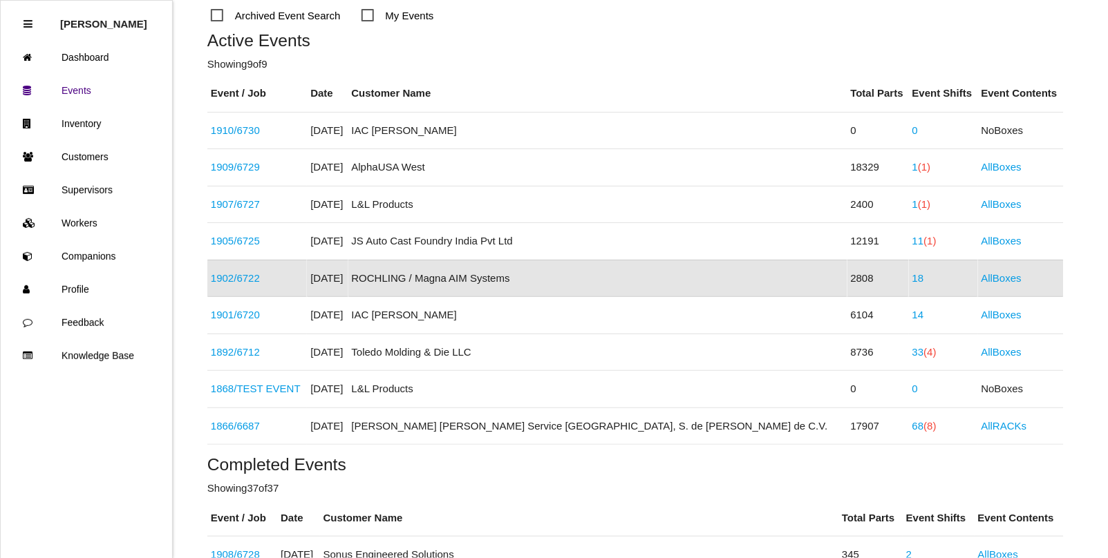
click at [242, 280] on link "1902 / 6722" at bounding box center [235, 278] width 49 height 12
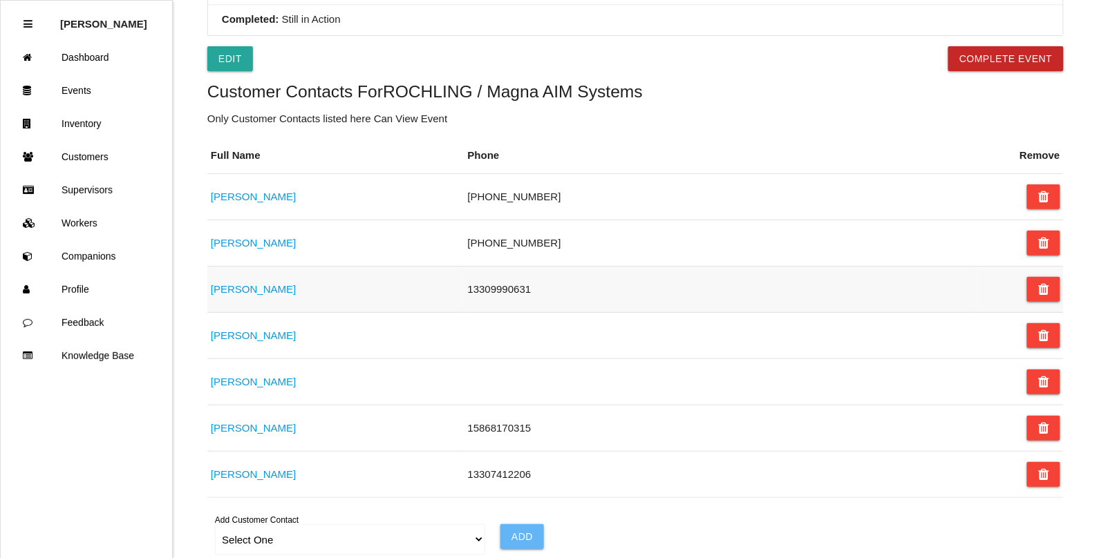
scroll to position [696, 0]
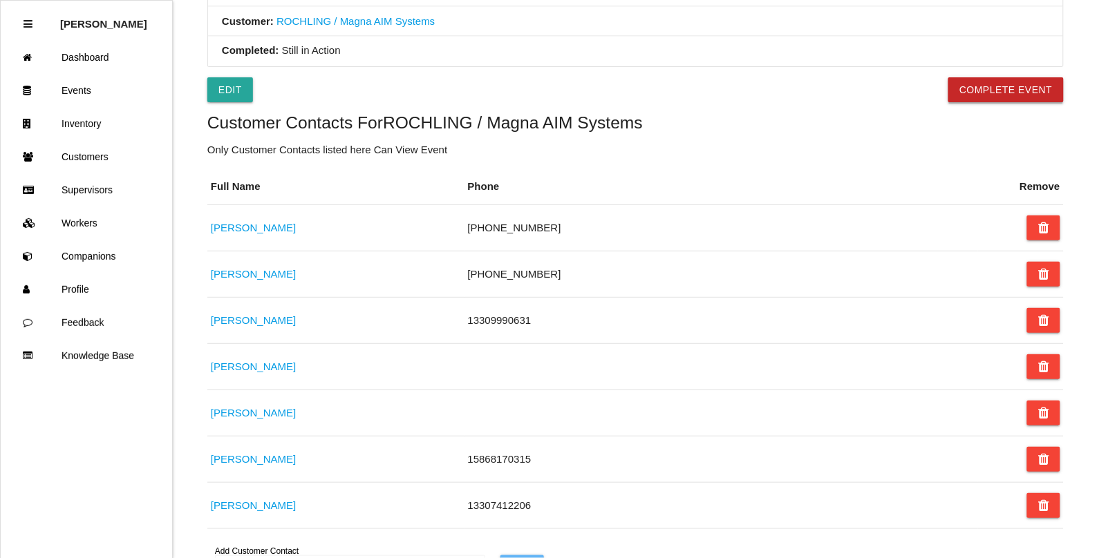
click at [1004, 88] on button "Complete Event" at bounding box center [1005, 89] width 115 height 25
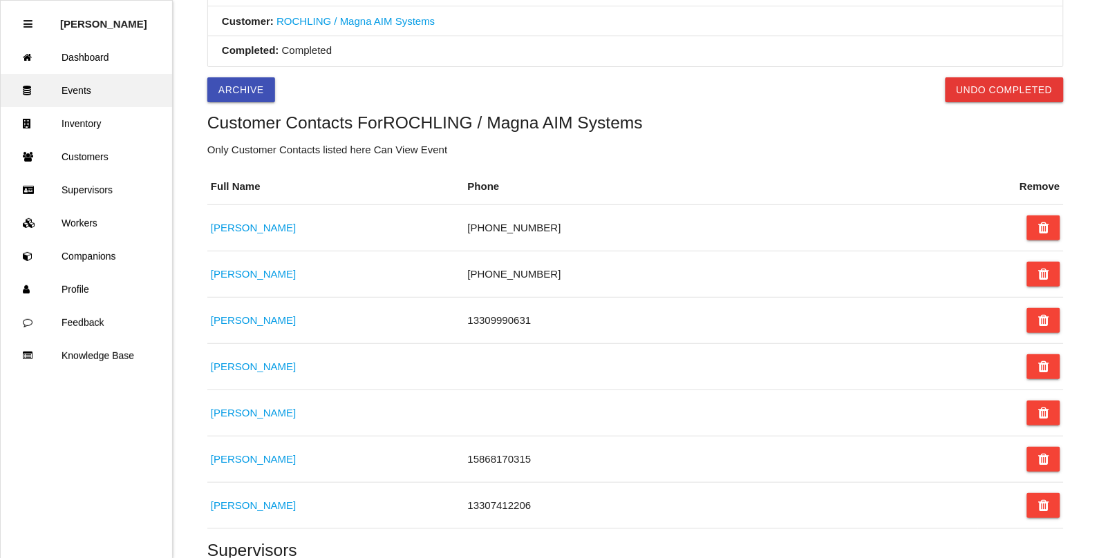
click at [77, 91] on link "Events" at bounding box center [86, 90] width 171 height 33
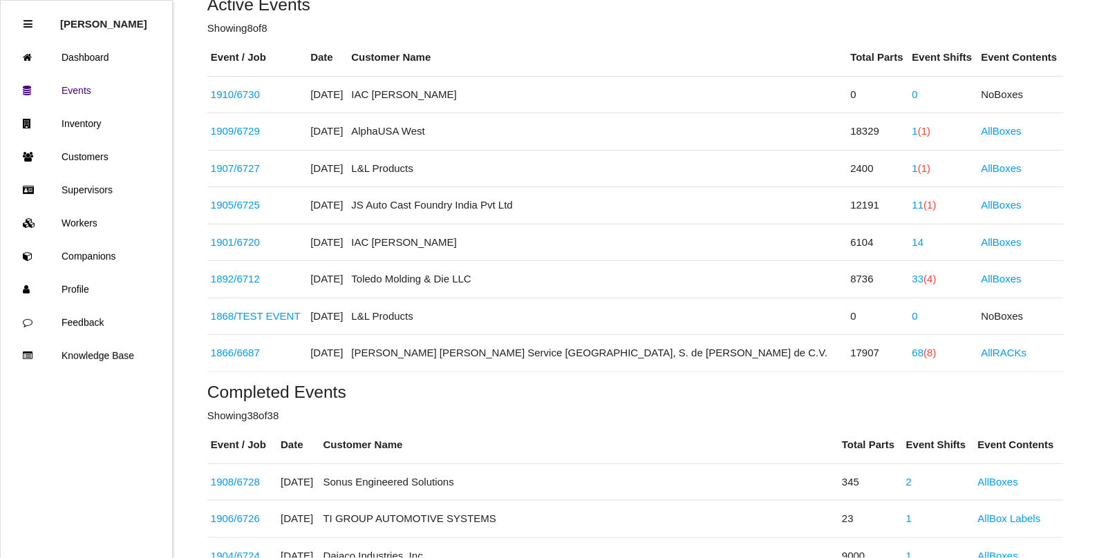
scroll to position [190, 0]
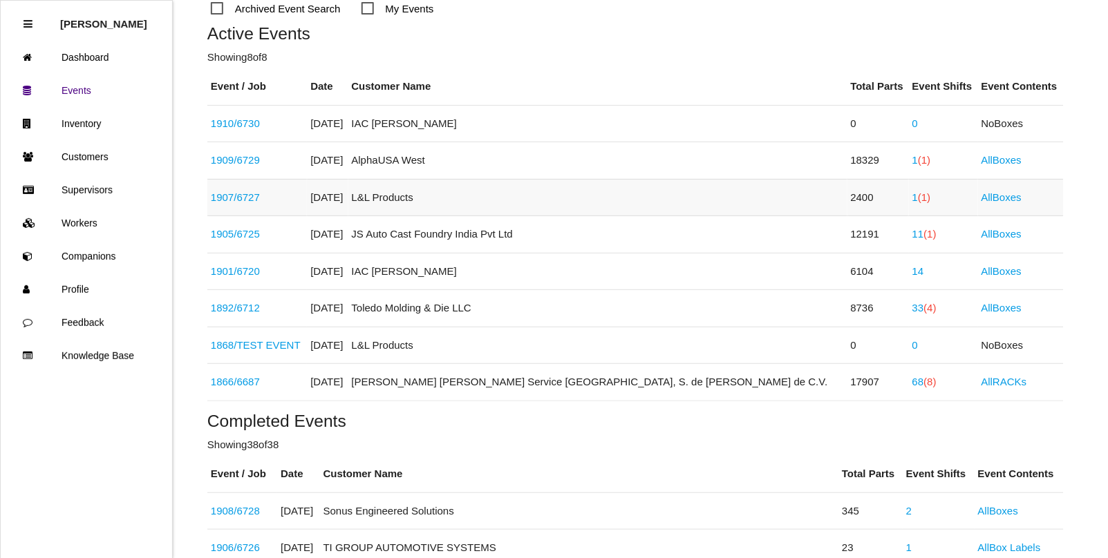
click at [918, 197] on span "(1)" at bounding box center [924, 197] width 12 height 12
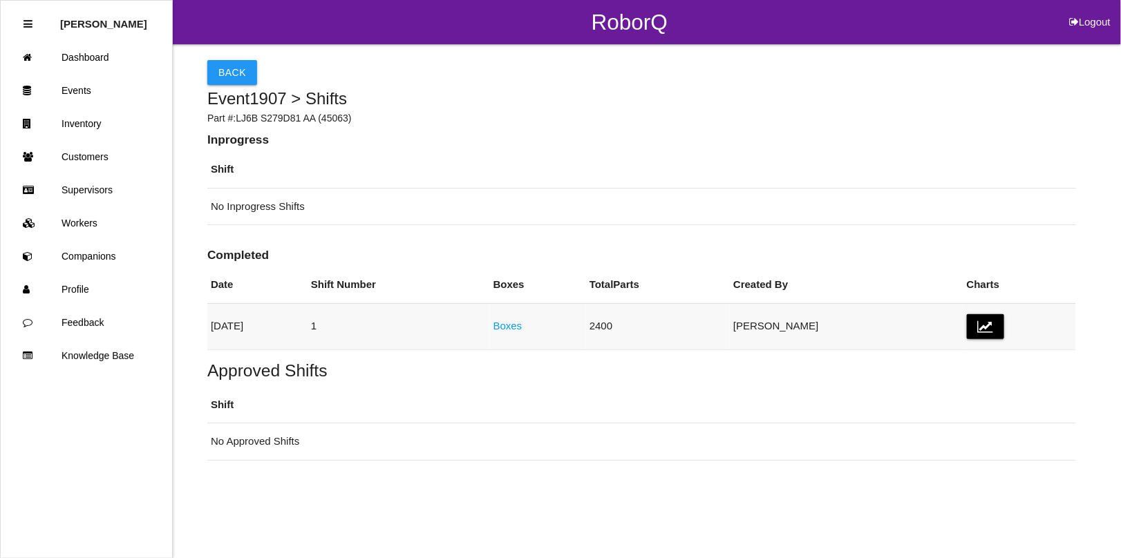
click at [523, 327] on link "Boxes" at bounding box center [507, 326] width 29 height 12
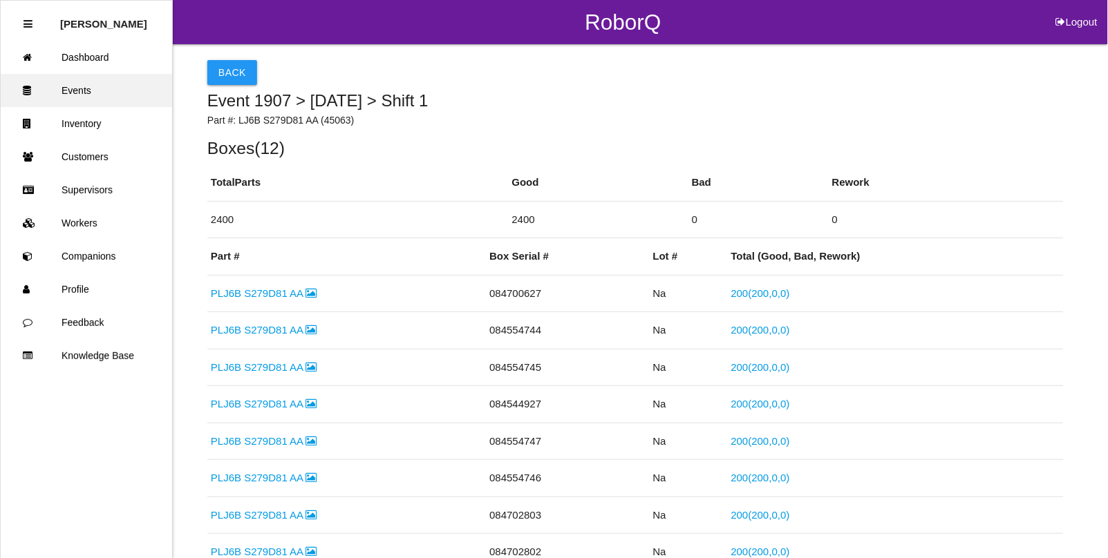
click at [73, 93] on link "Events" at bounding box center [86, 90] width 171 height 33
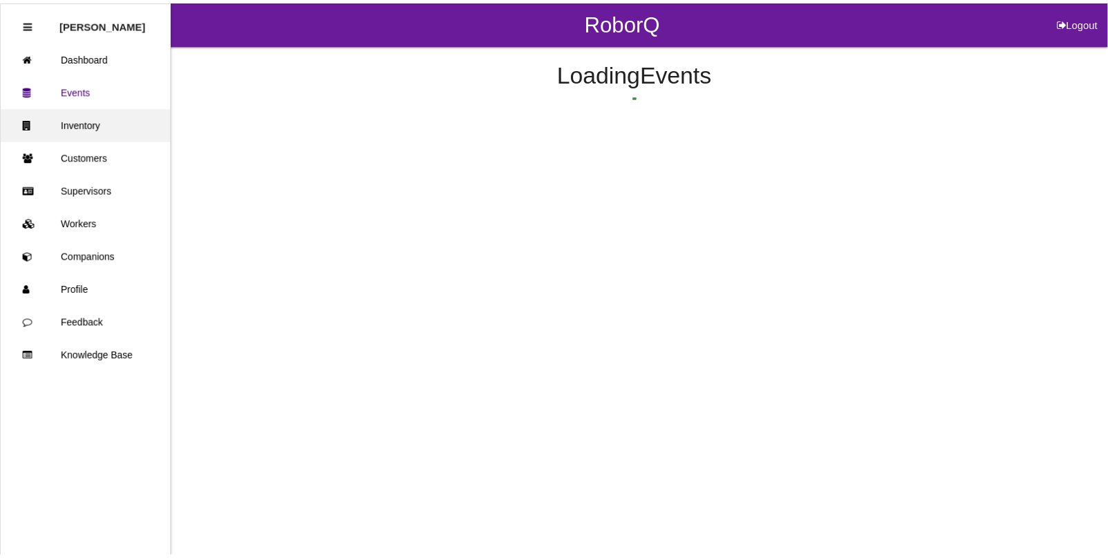
scroll to position [109, 0]
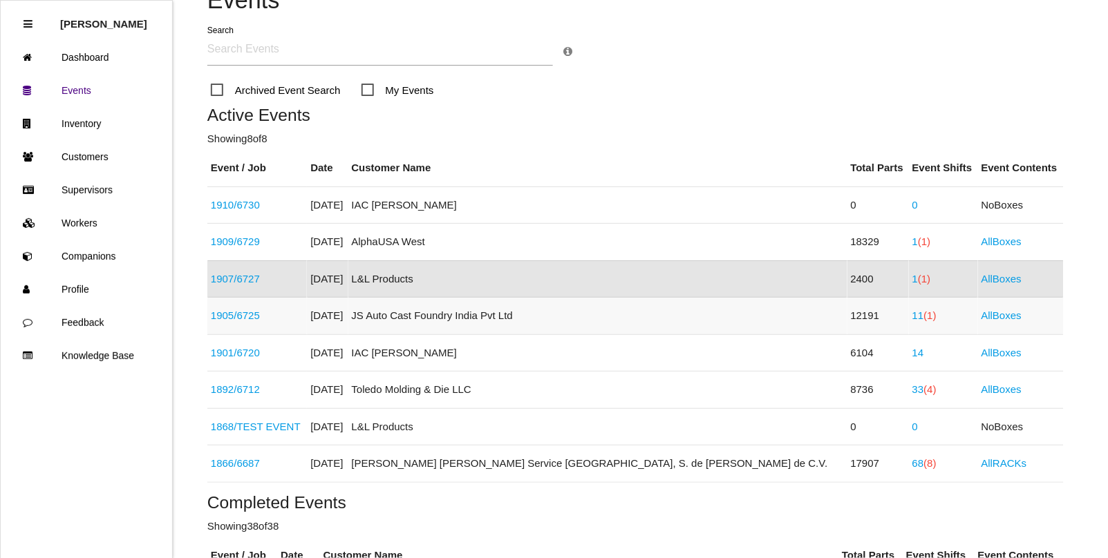
click at [912, 317] on link "11 (1)" at bounding box center [924, 316] width 24 height 12
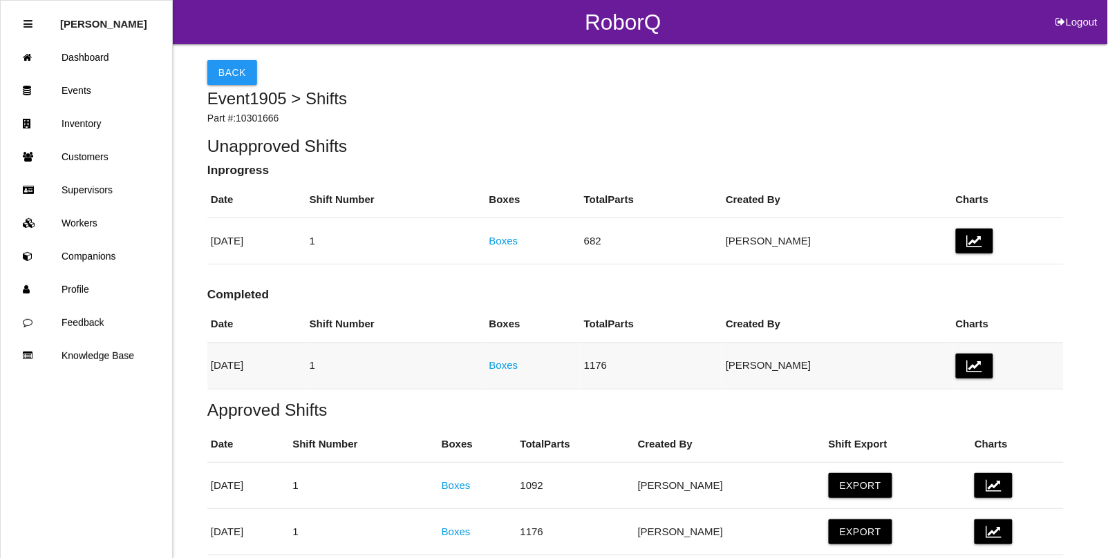
click at [518, 365] on link "Boxes" at bounding box center [503, 365] width 29 height 12
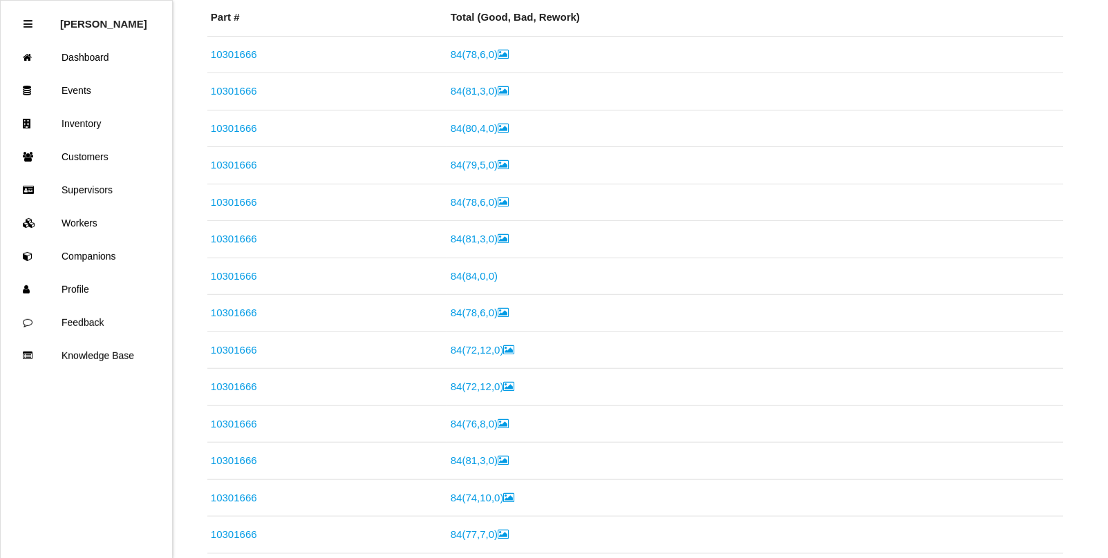
scroll to position [679, 0]
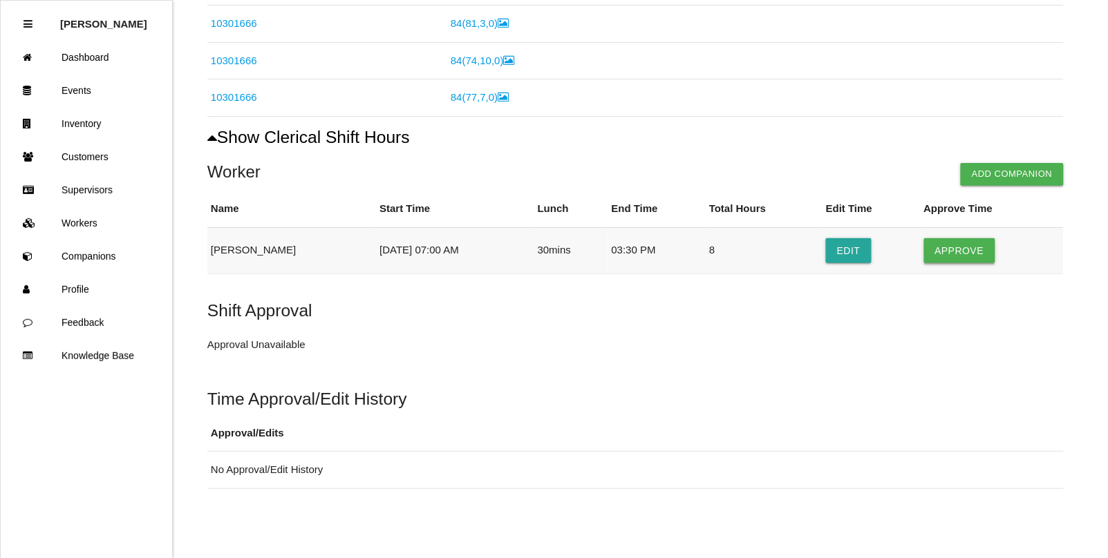
click at [948, 245] on button "Approve" at bounding box center [959, 250] width 71 height 25
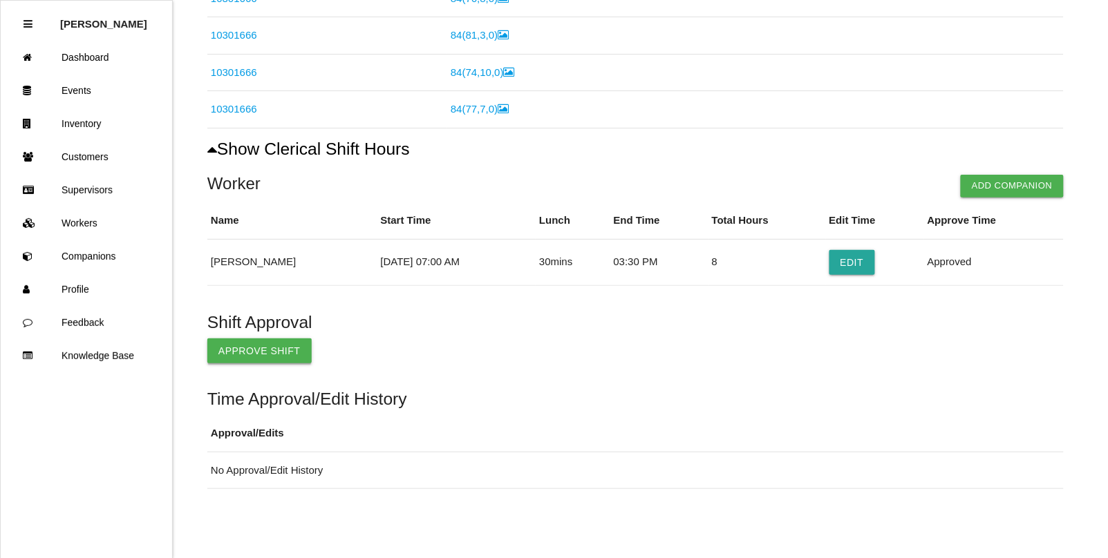
click at [244, 350] on button "Approve Shift" at bounding box center [259, 351] width 104 height 25
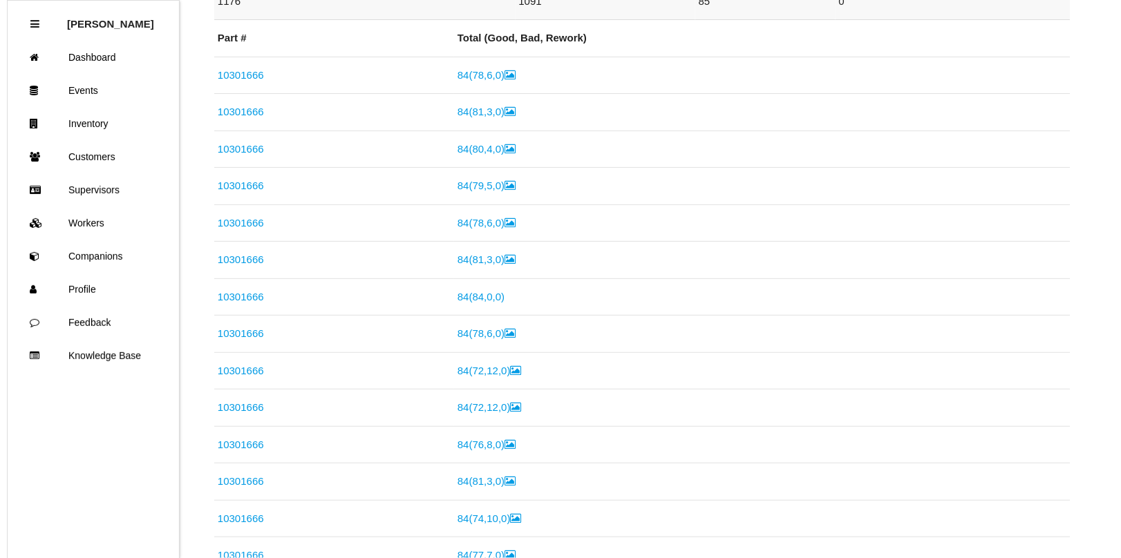
scroll to position [0, 0]
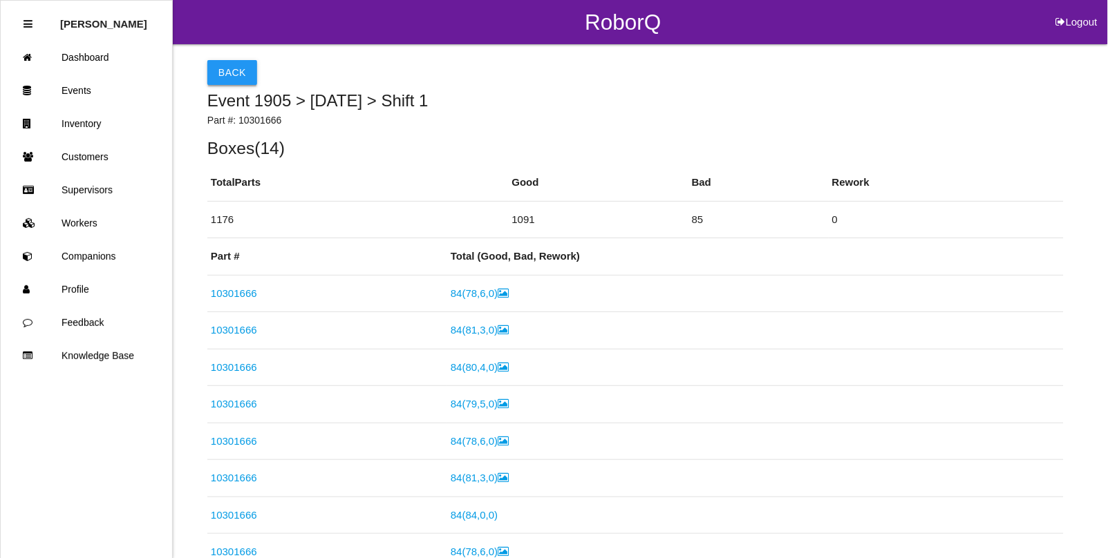
click at [229, 79] on button "Back" at bounding box center [232, 72] width 50 height 25
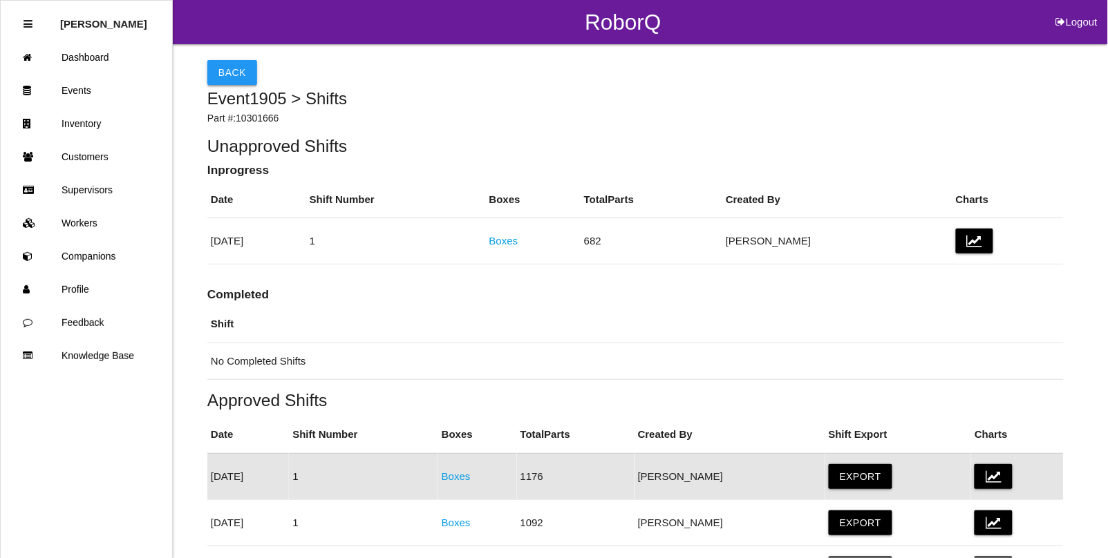
click at [223, 70] on button "Back" at bounding box center [232, 72] width 50 height 25
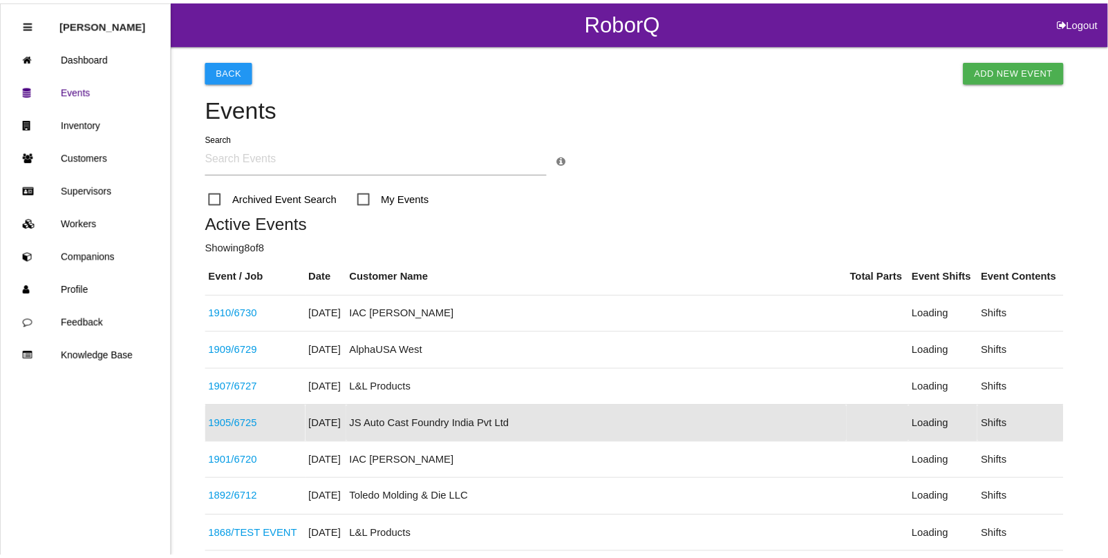
scroll to position [146, 0]
